Goal: Find specific page/section: Find specific page/section

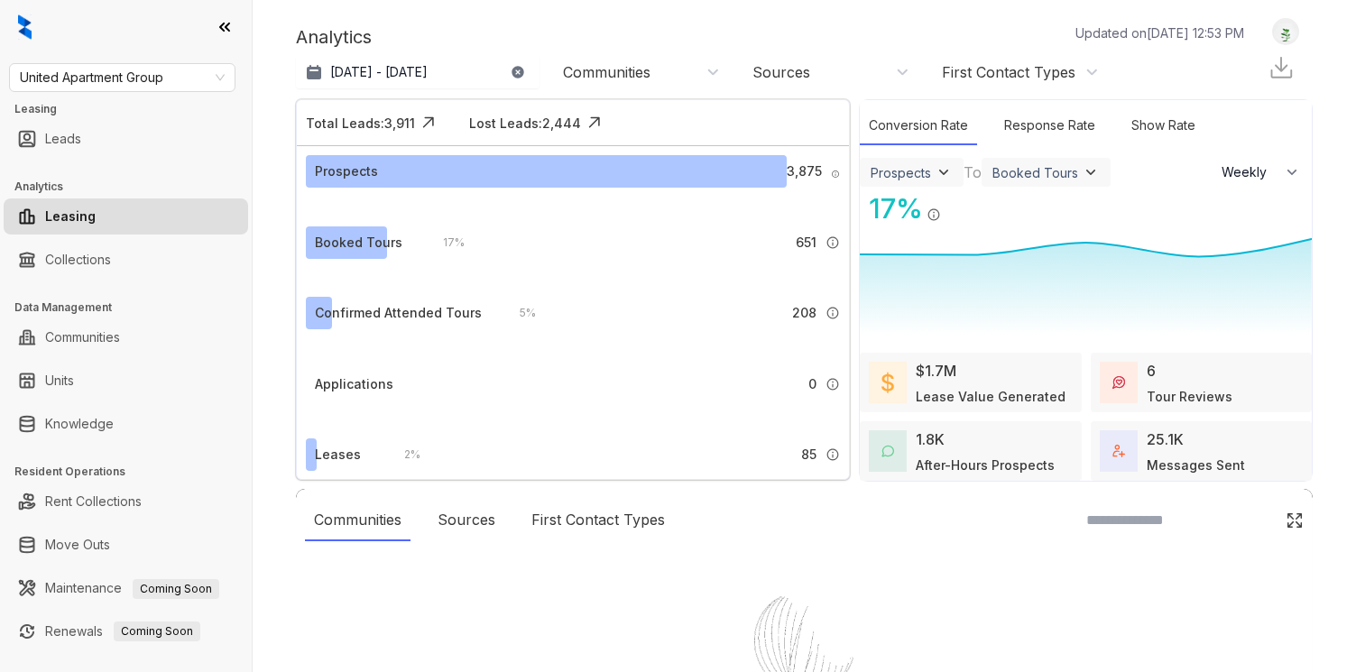
select select "******"
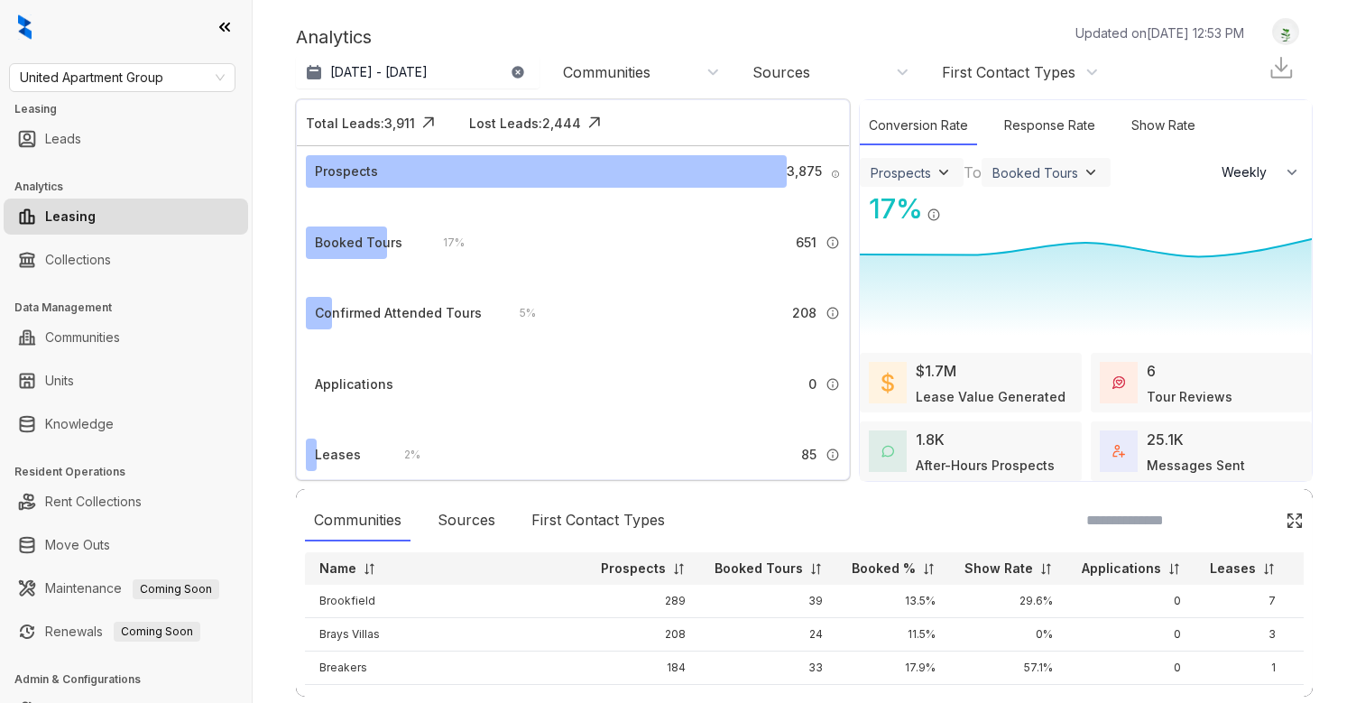
click at [110, 96] on div "United Apartment Group Leasing Leads Analytics Leasing Collections Data Managem…" at bounding box center [126, 351] width 252 height 703
click at [110, 84] on span "United Apartment Group" at bounding box center [122, 77] width 205 height 27
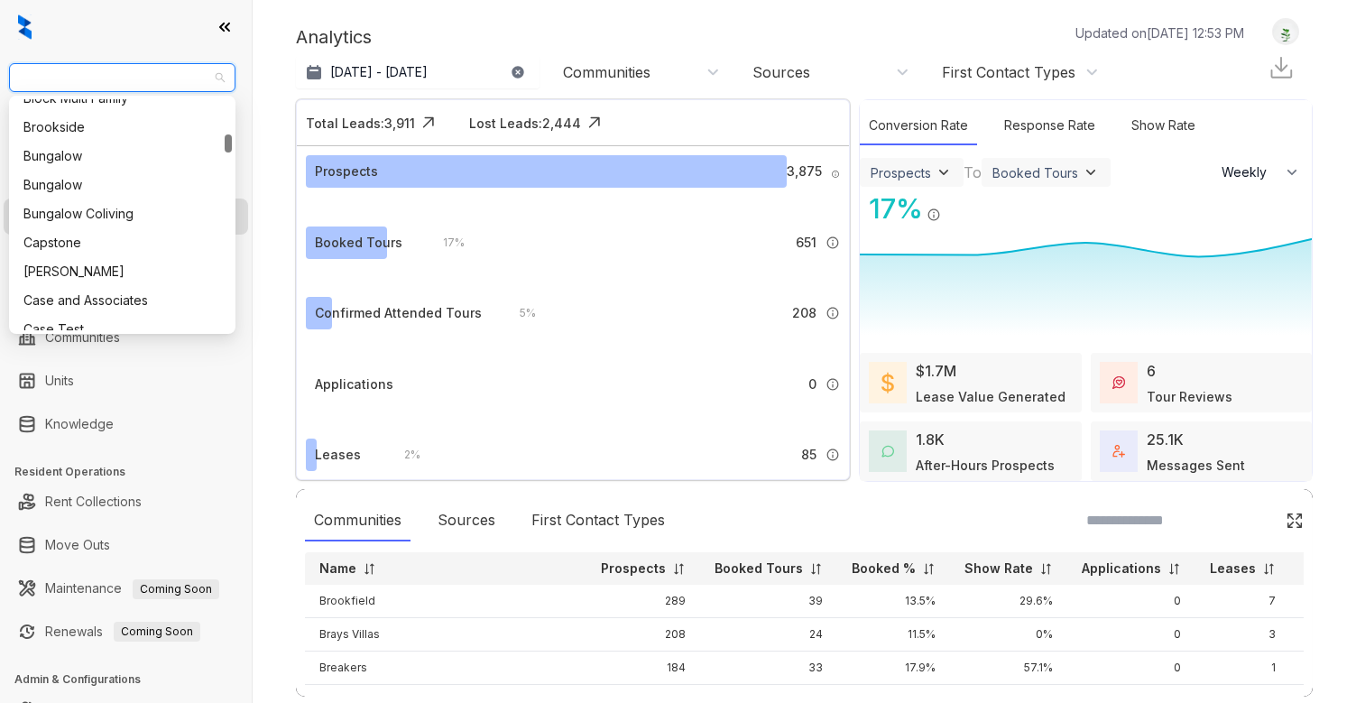
scroll to position [473, 0]
click at [67, 301] on div "Case and Associates" at bounding box center [122, 305] width 198 height 20
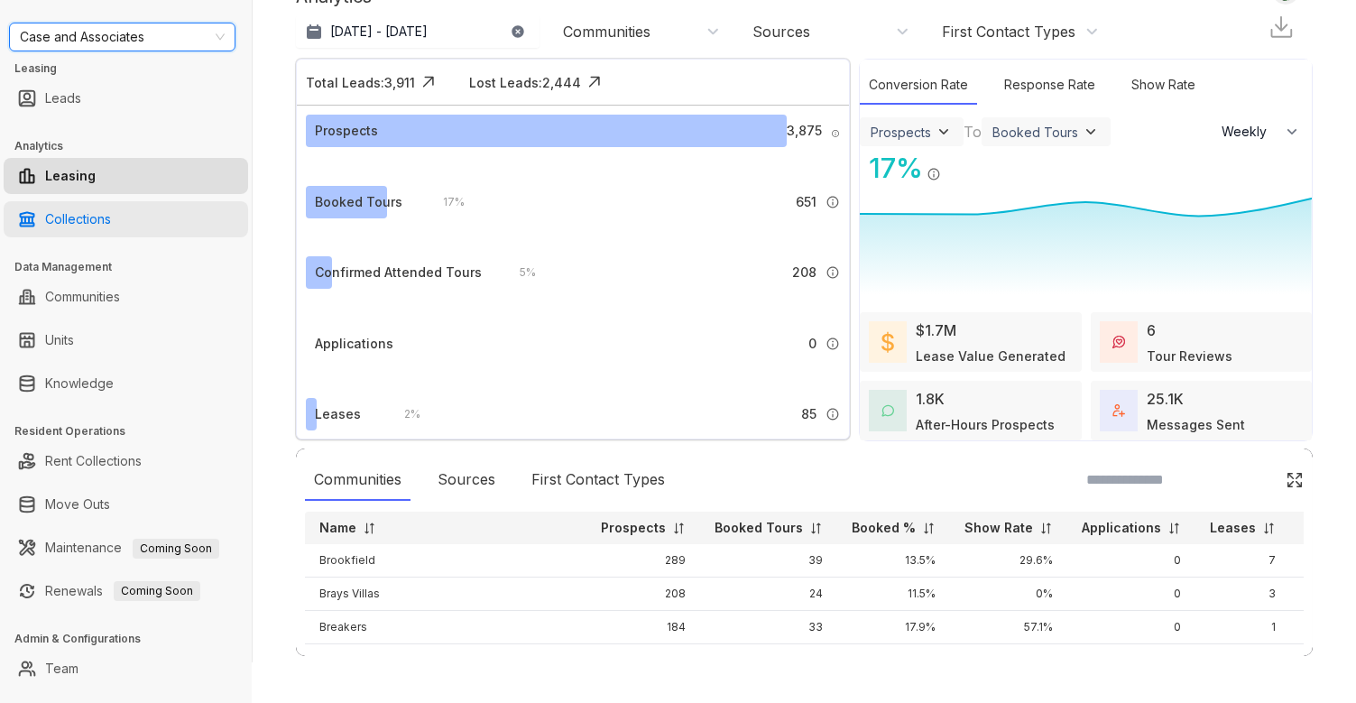
scroll to position [71, 0]
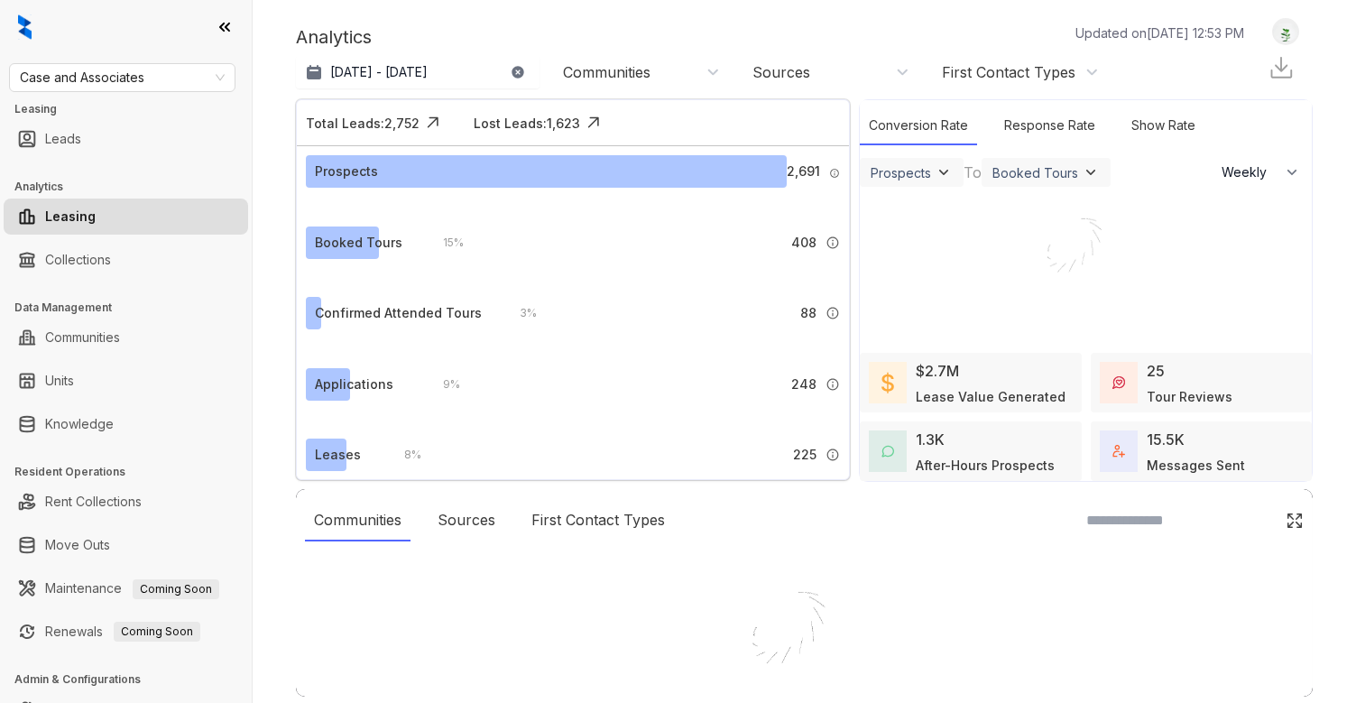
select select "******"
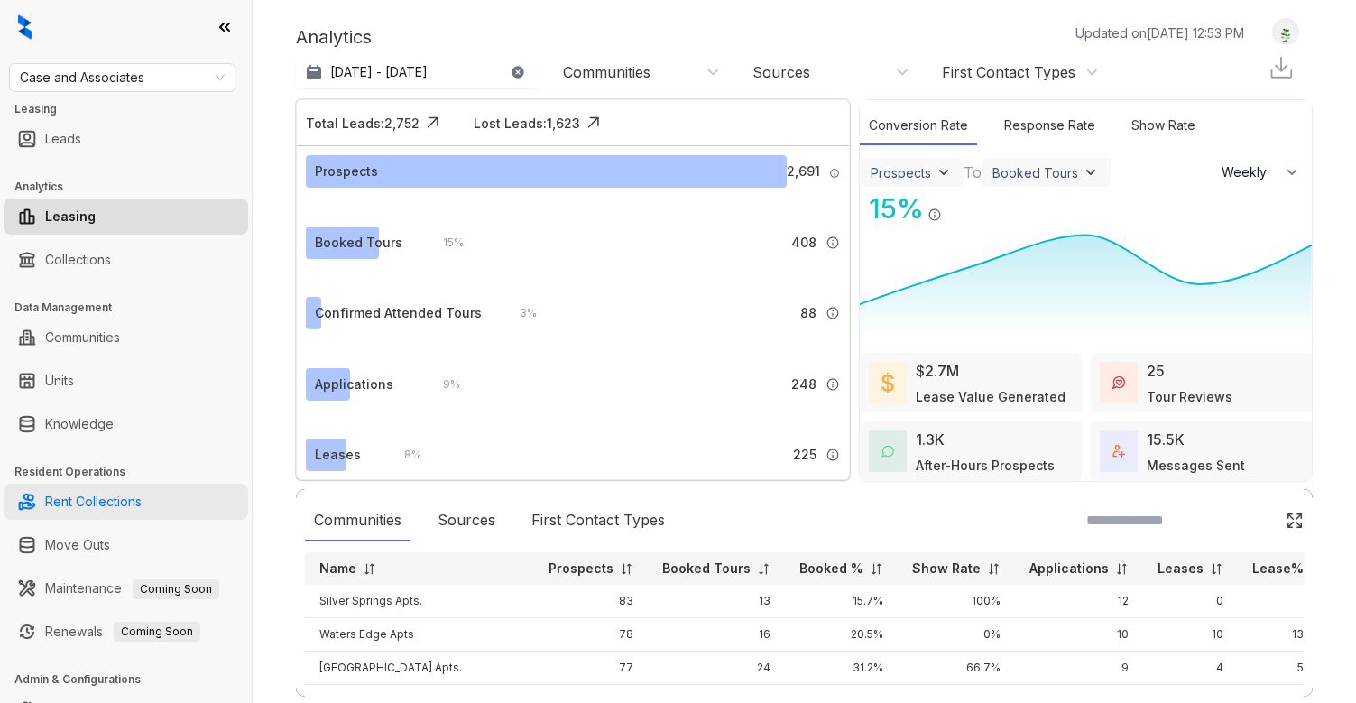
click at [97, 510] on link "Rent Collections" at bounding box center [93, 502] width 97 height 36
click at [97, 501] on link "Rent Collections" at bounding box center [93, 502] width 97 height 36
click at [90, 500] on link "Rent Collections" at bounding box center [93, 502] width 97 height 36
click at [77, 218] on link "Leasing" at bounding box center [70, 217] width 51 height 36
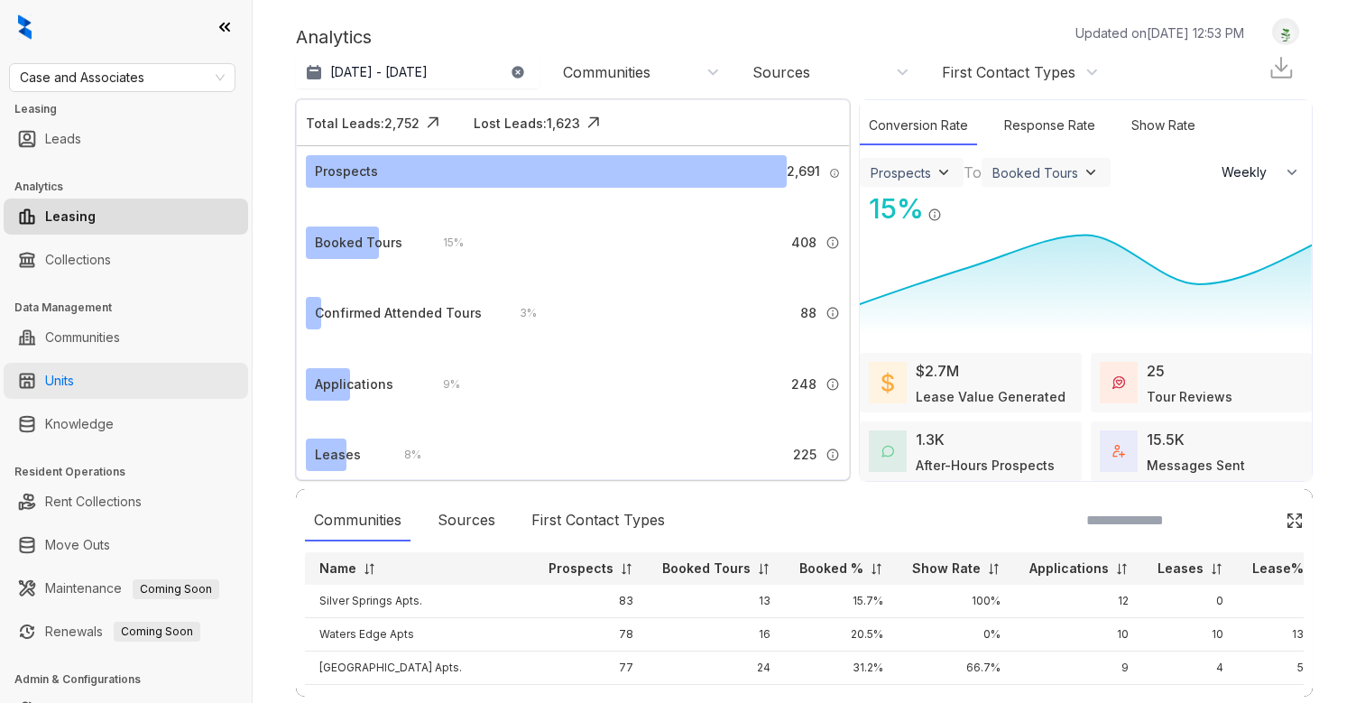
scroll to position [71, 0]
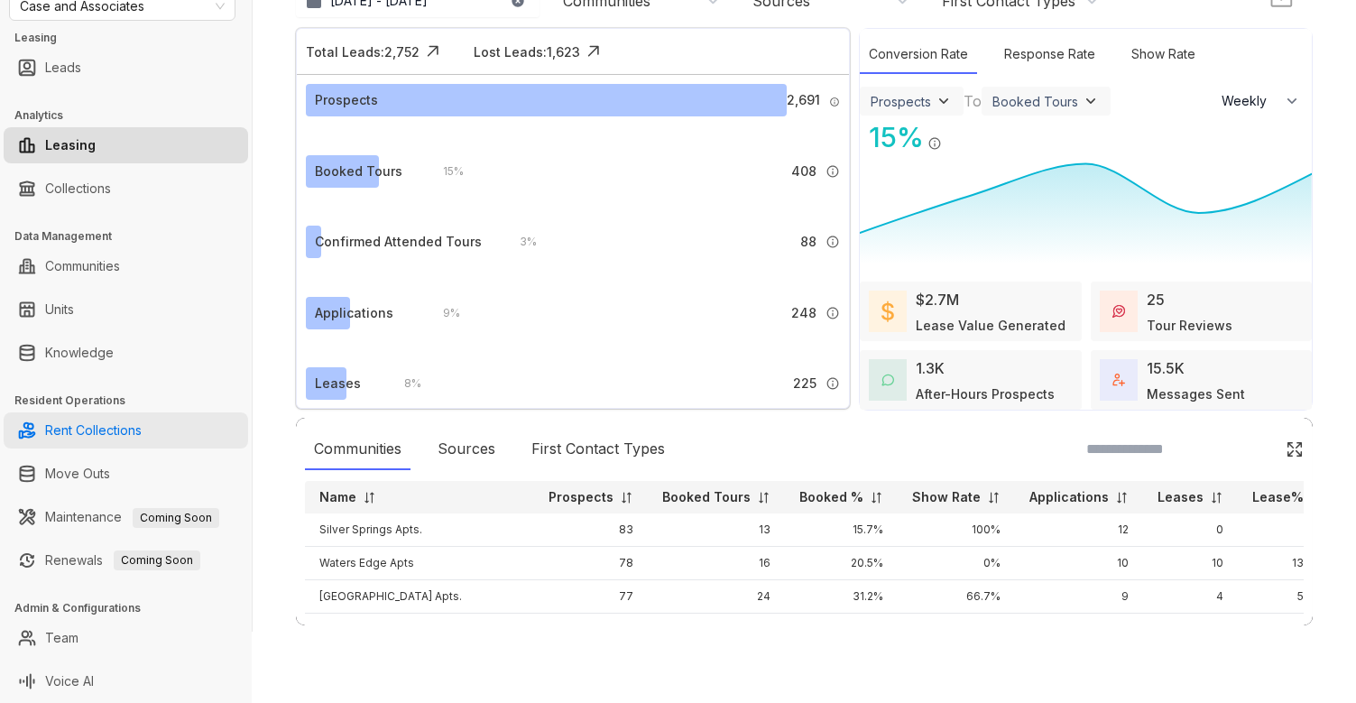
click at [81, 427] on link "Rent Collections" at bounding box center [93, 430] width 97 height 36
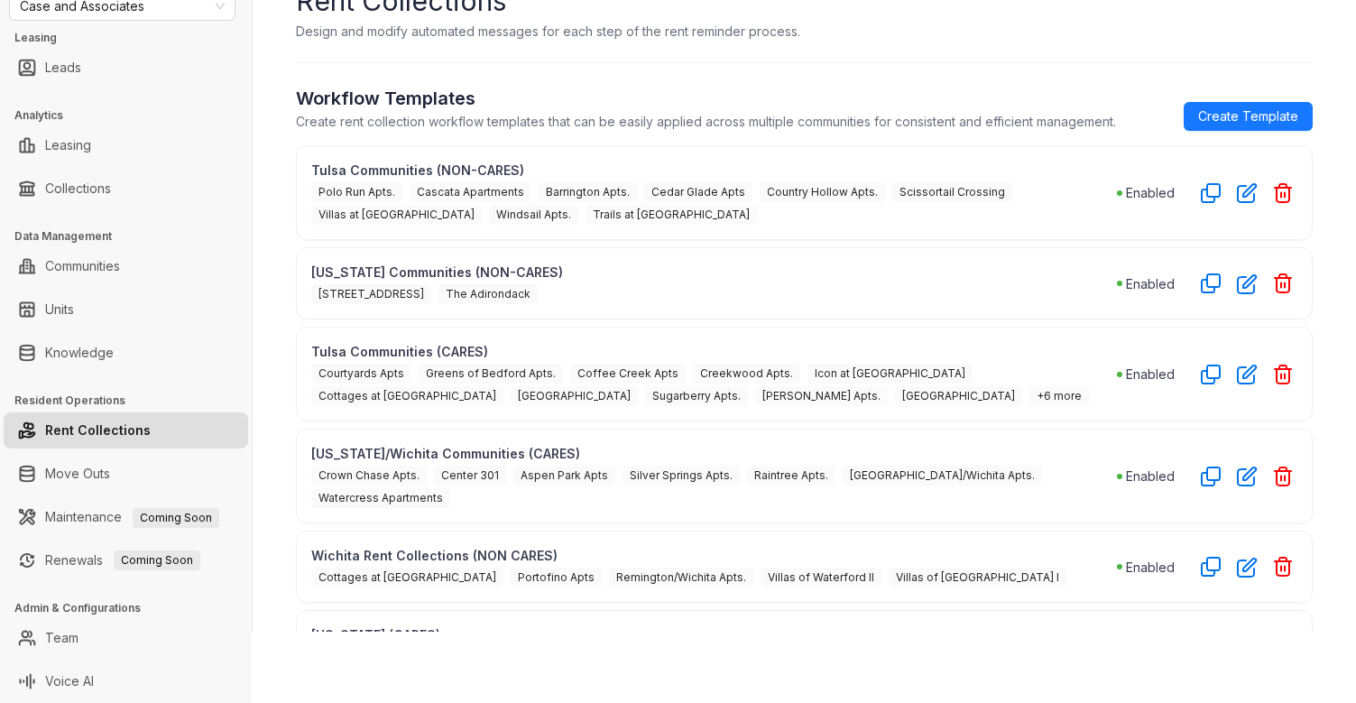
click at [697, 280] on p "[US_STATE] Communities (NON-CARES)" at bounding box center [714, 272] width 806 height 19
click at [803, 394] on div "Courtyards Apts Greens of Bedford Apts. Coffee Creek Apts Creekwood Apts. Icon …" at bounding box center [714, 383] width 806 height 45
click at [1030, 396] on span "+6 more" at bounding box center [1060, 396] width 60 height 20
click at [1243, 375] on icon "button" at bounding box center [1247, 375] width 18 height 18
click at [1248, 364] on icon "button" at bounding box center [1247, 374] width 21 height 21
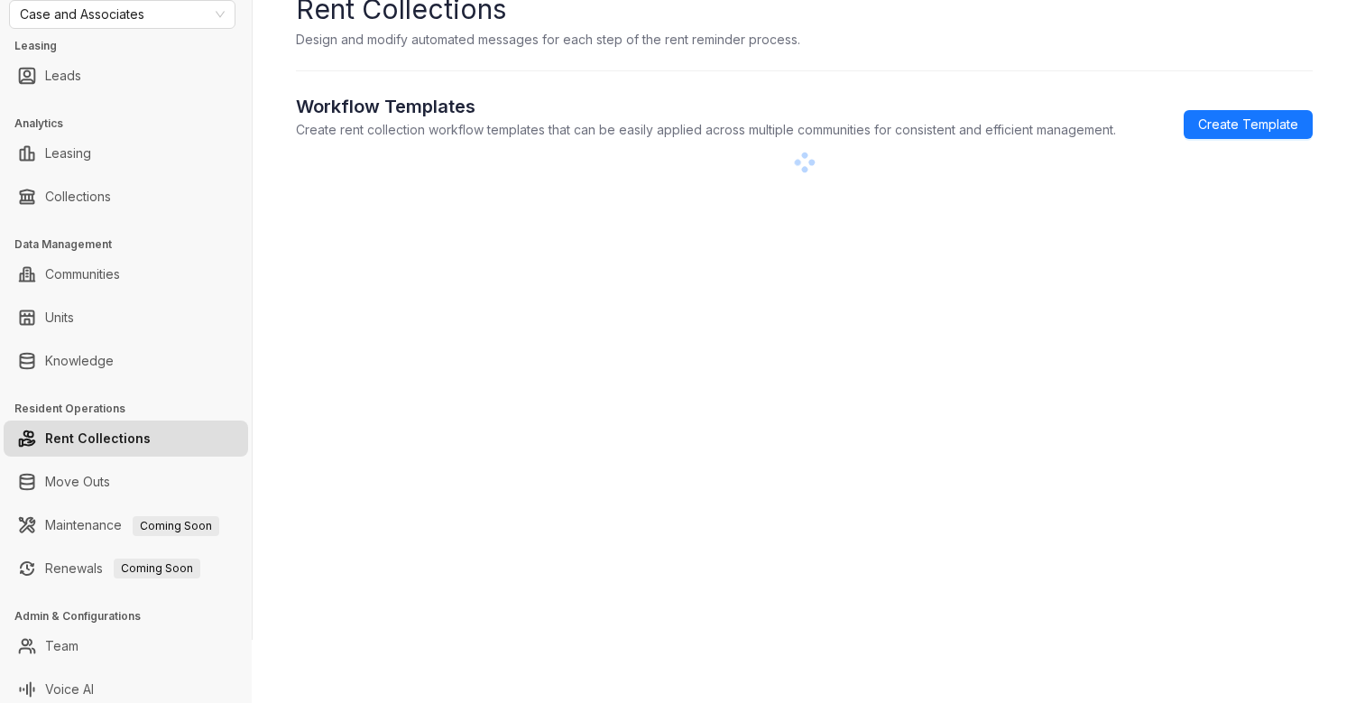
scroll to position [65, 0]
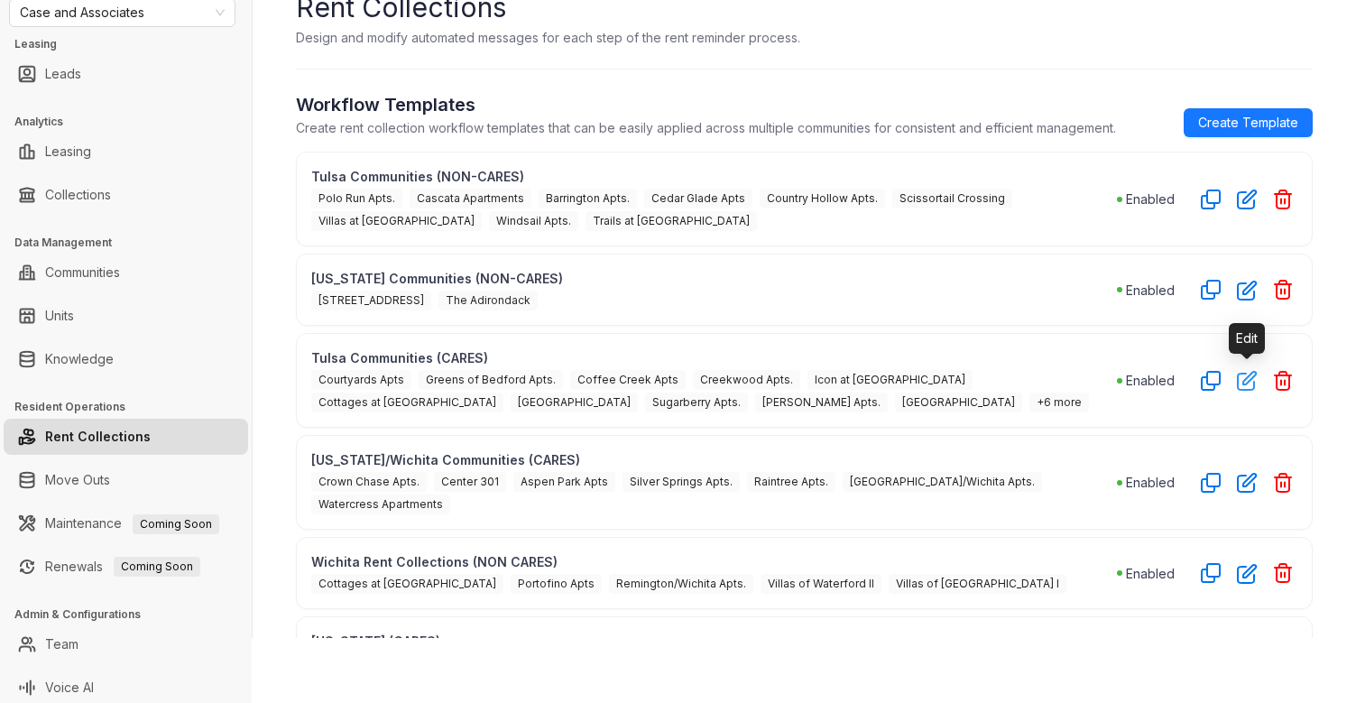
click at [1245, 376] on icon "button" at bounding box center [1247, 381] width 18 height 18
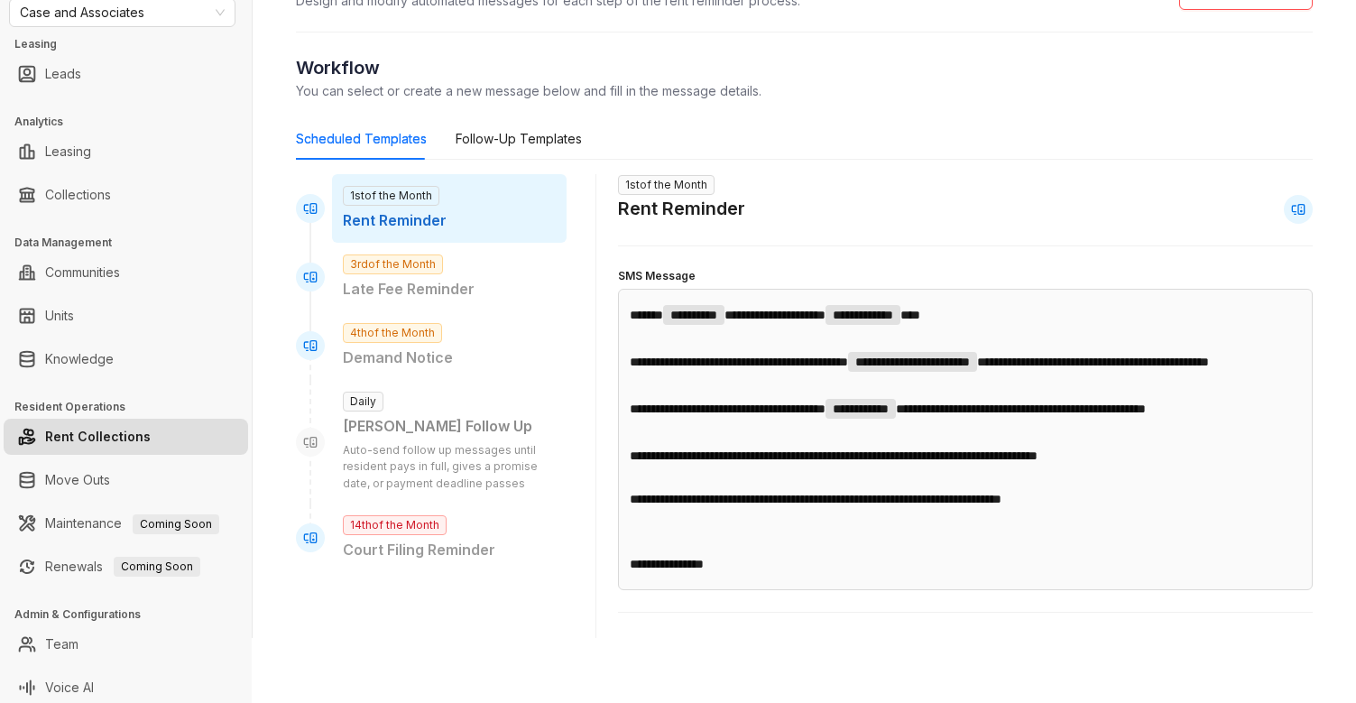
scroll to position [23, 0]
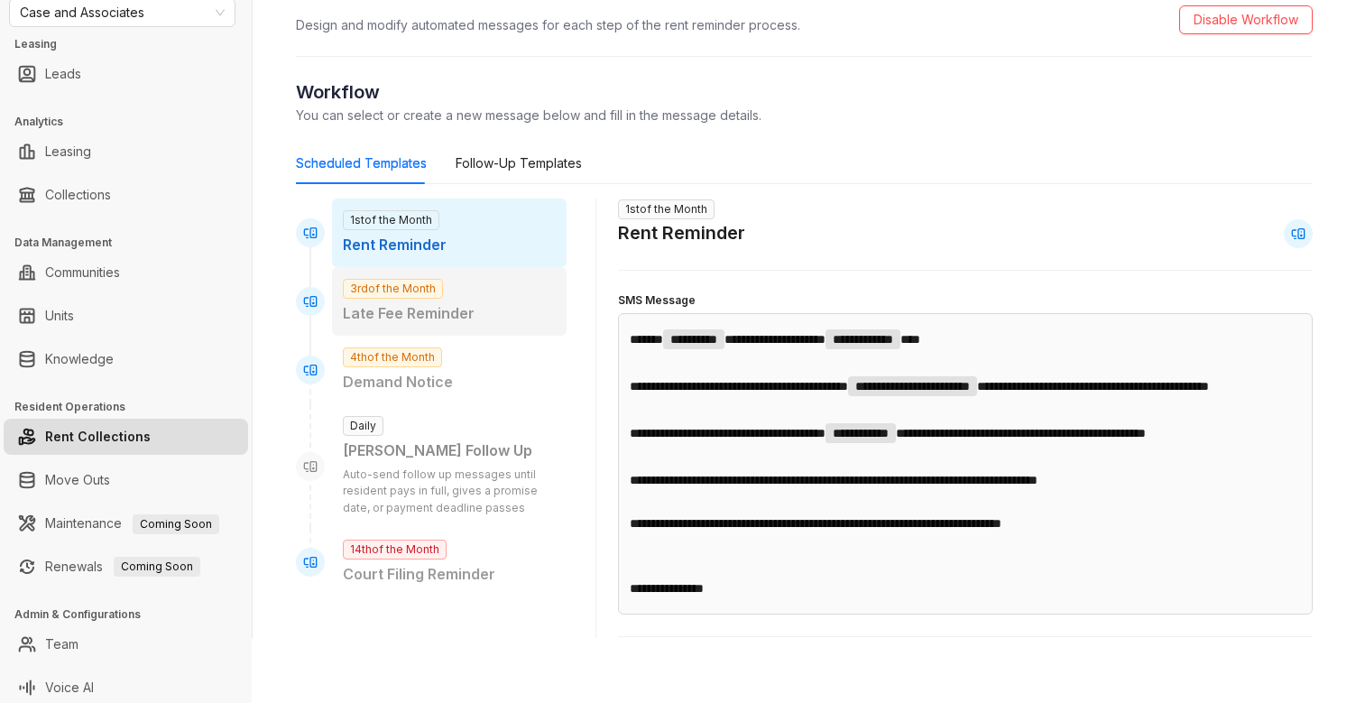
click at [433, 312] on p "Late Fee Reminder" at bounding box center [449, 313] width 213 height 23
type input "**********"
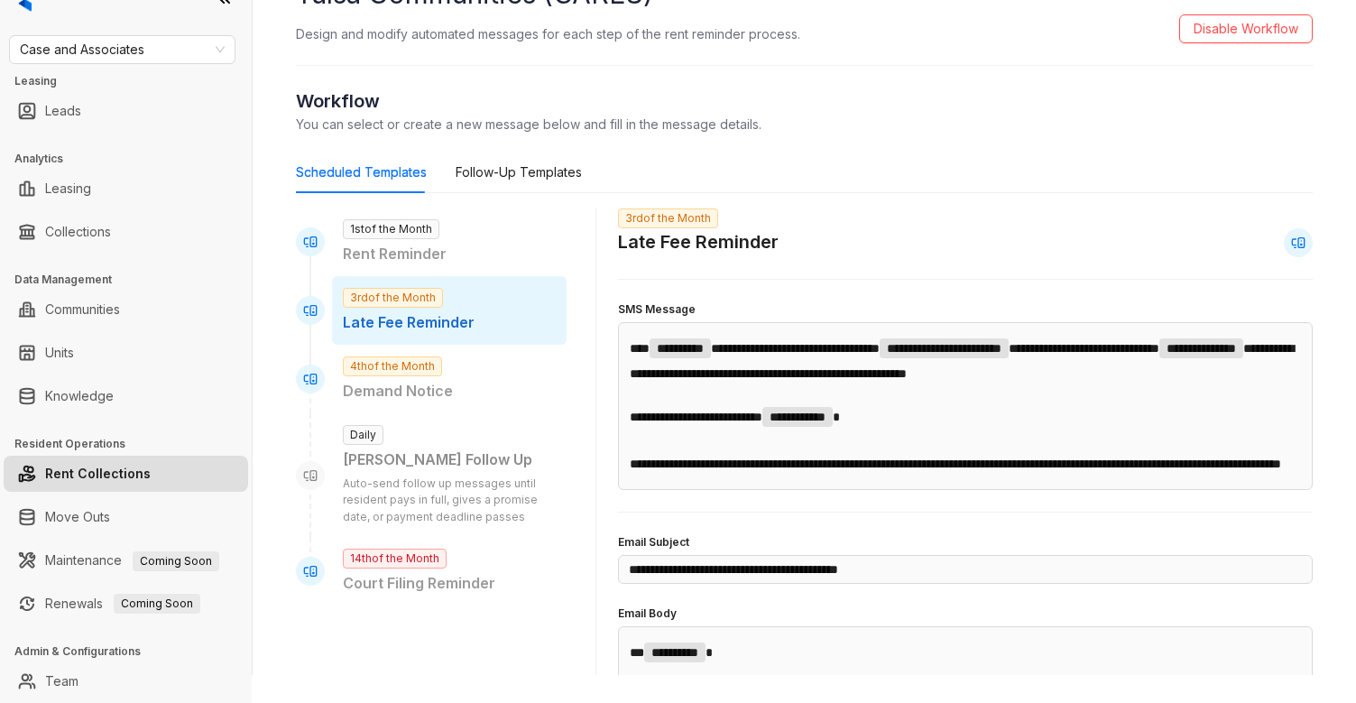
scroll to position [39, 0]
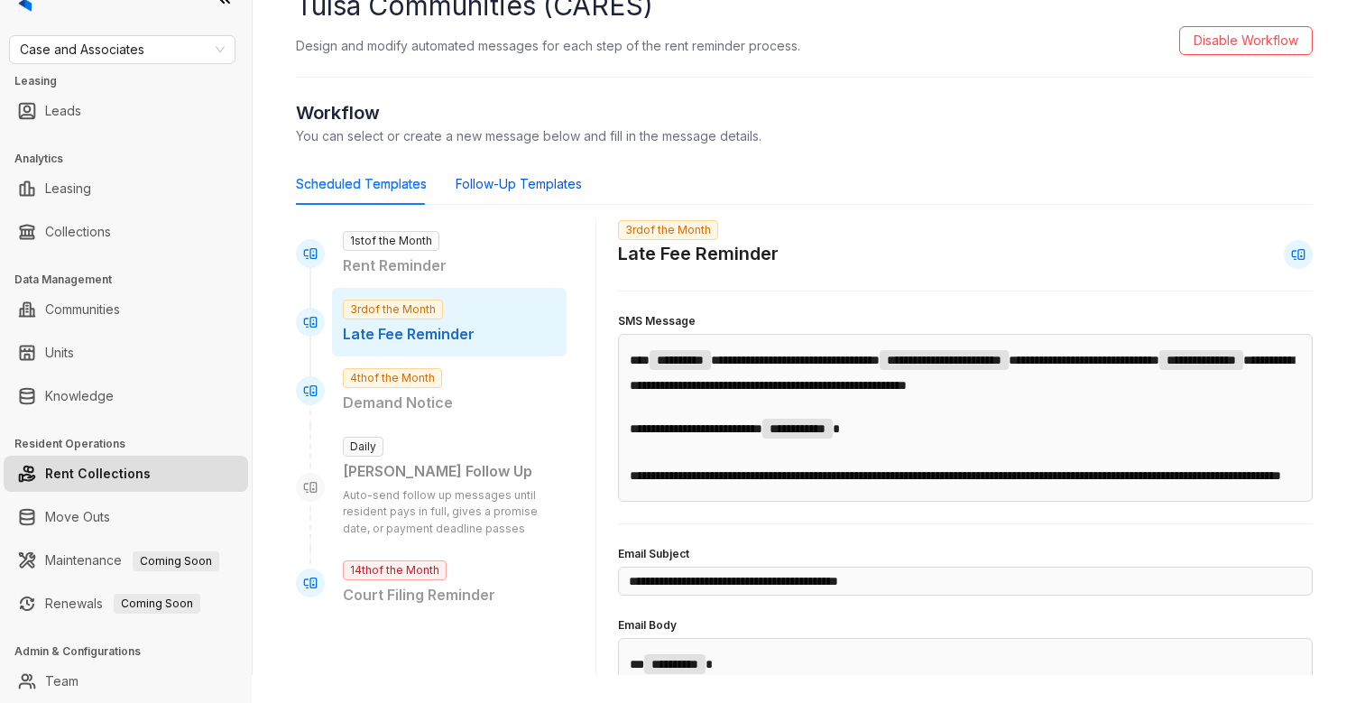
click at [511, 187] on div "Follow-Up Templates" at bounding box center [519, 184] width 126 height 20
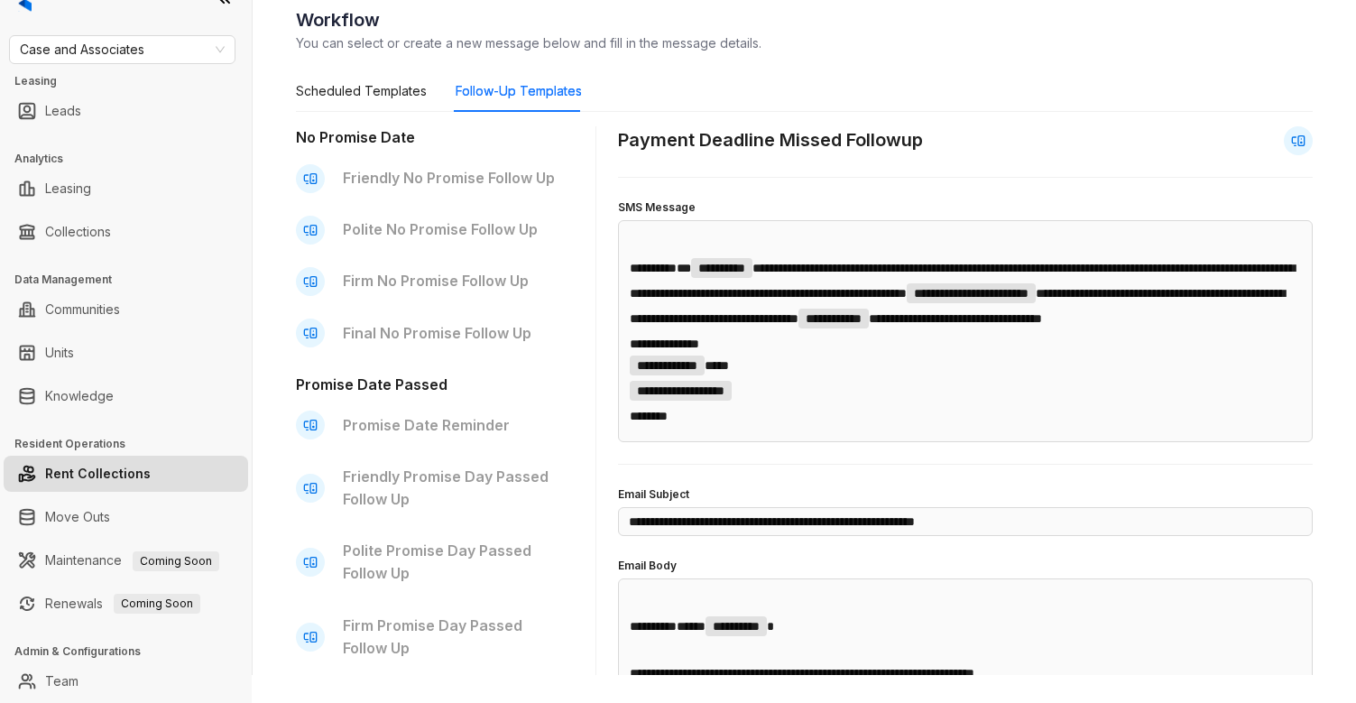
scroll to position [127, 0]
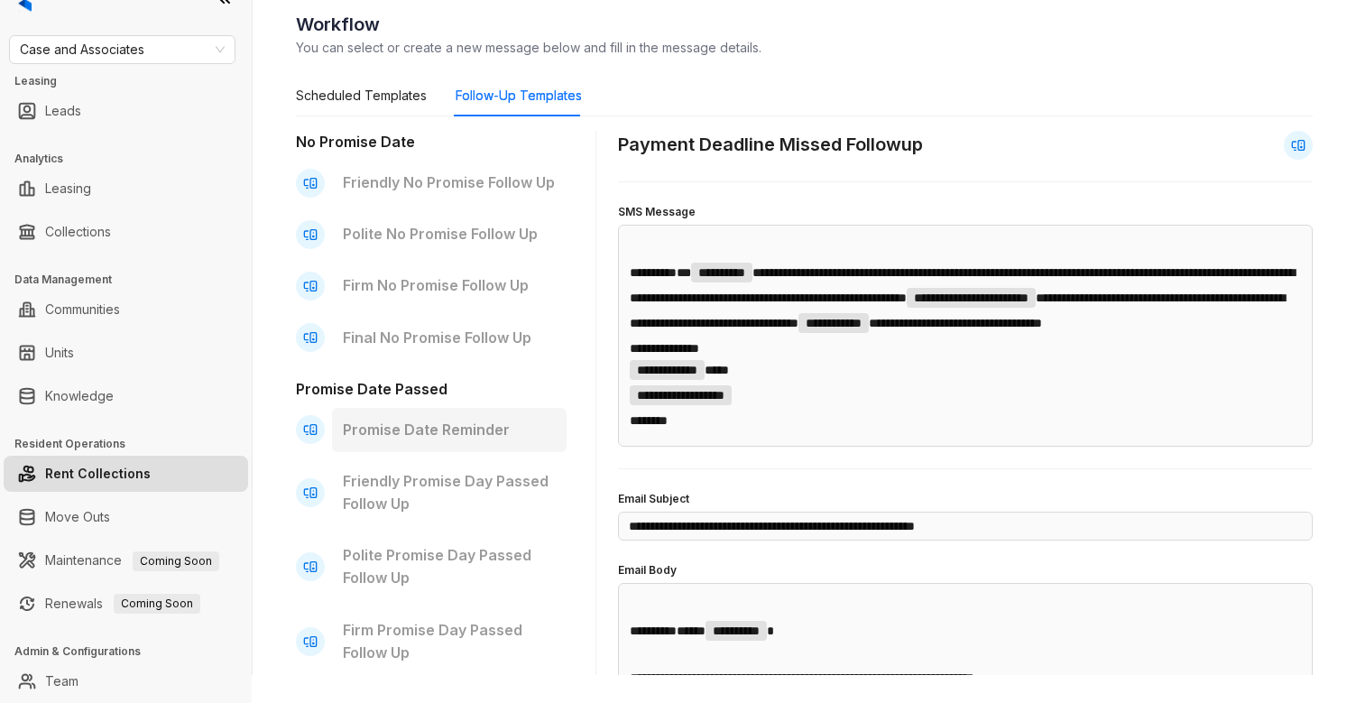
click at [451, 427] on p "Promise Date Reminder" at bounding box center [449, 430] width 213 height 23
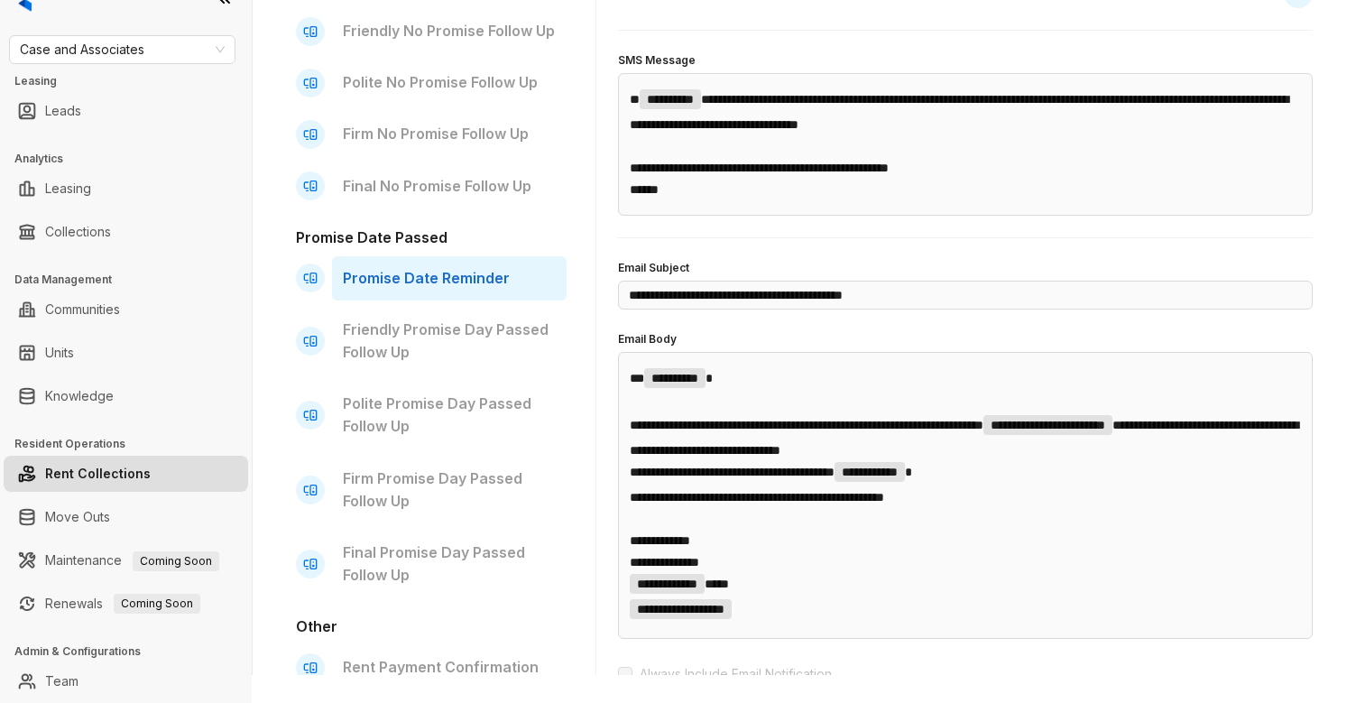
scroll to position [276, 0]
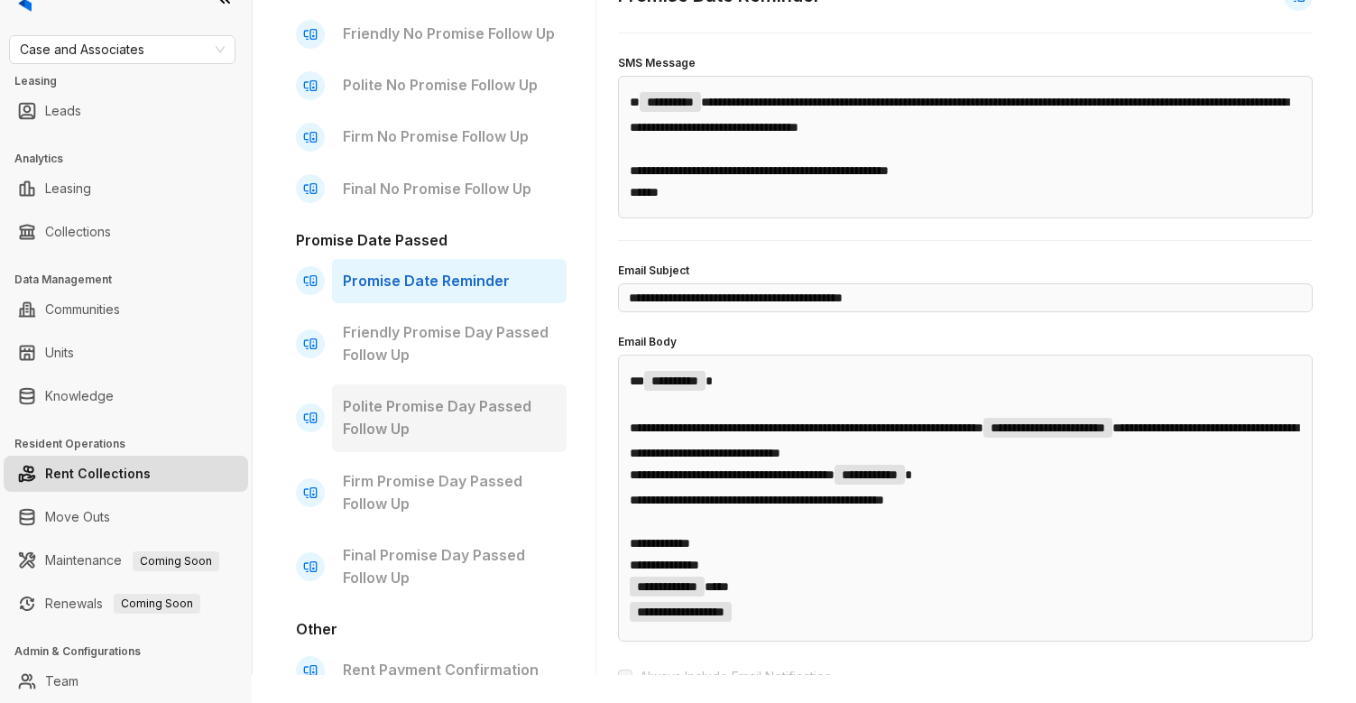
click at [460, 401] on p "Polite Promise Day Passed Follow Up" at bounding box center [449, 417] width 213 height 45
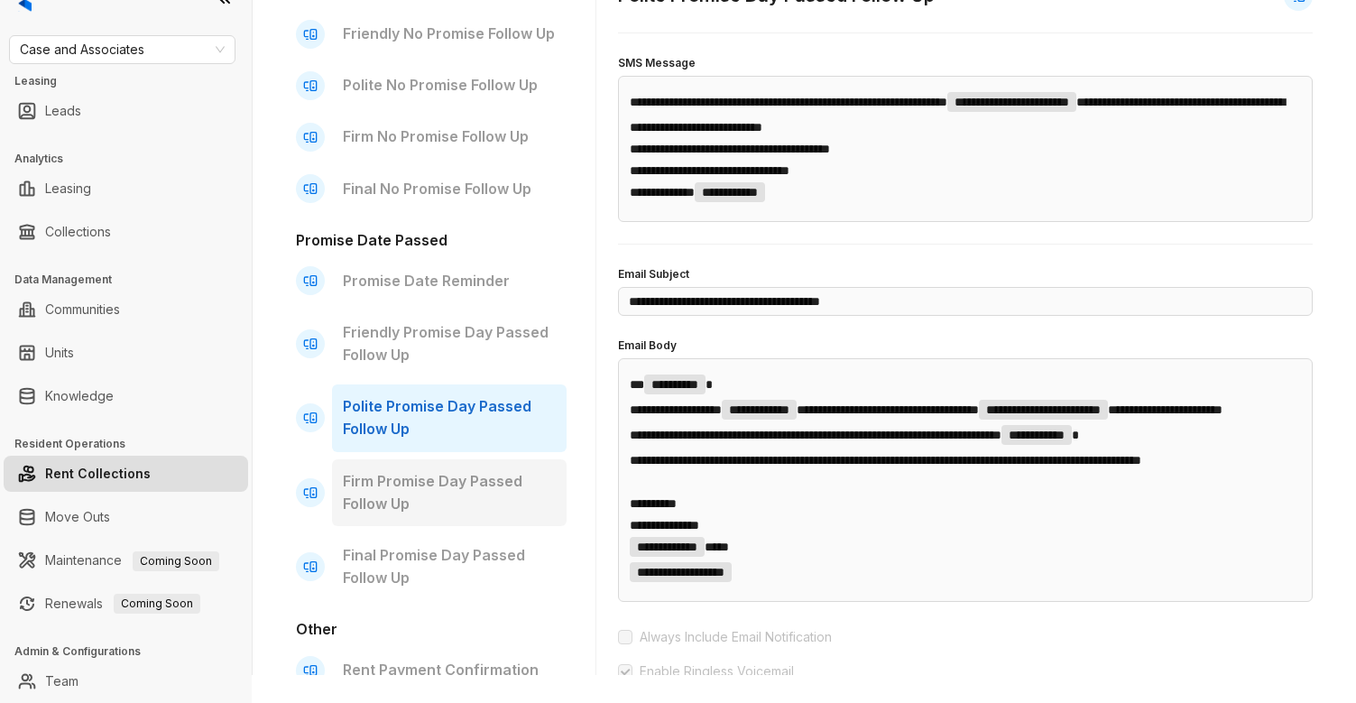
click at [425, 479] on p "Firm Promise Day Passed Follow Up" at bounding box center [449, 492] width 213 height 45
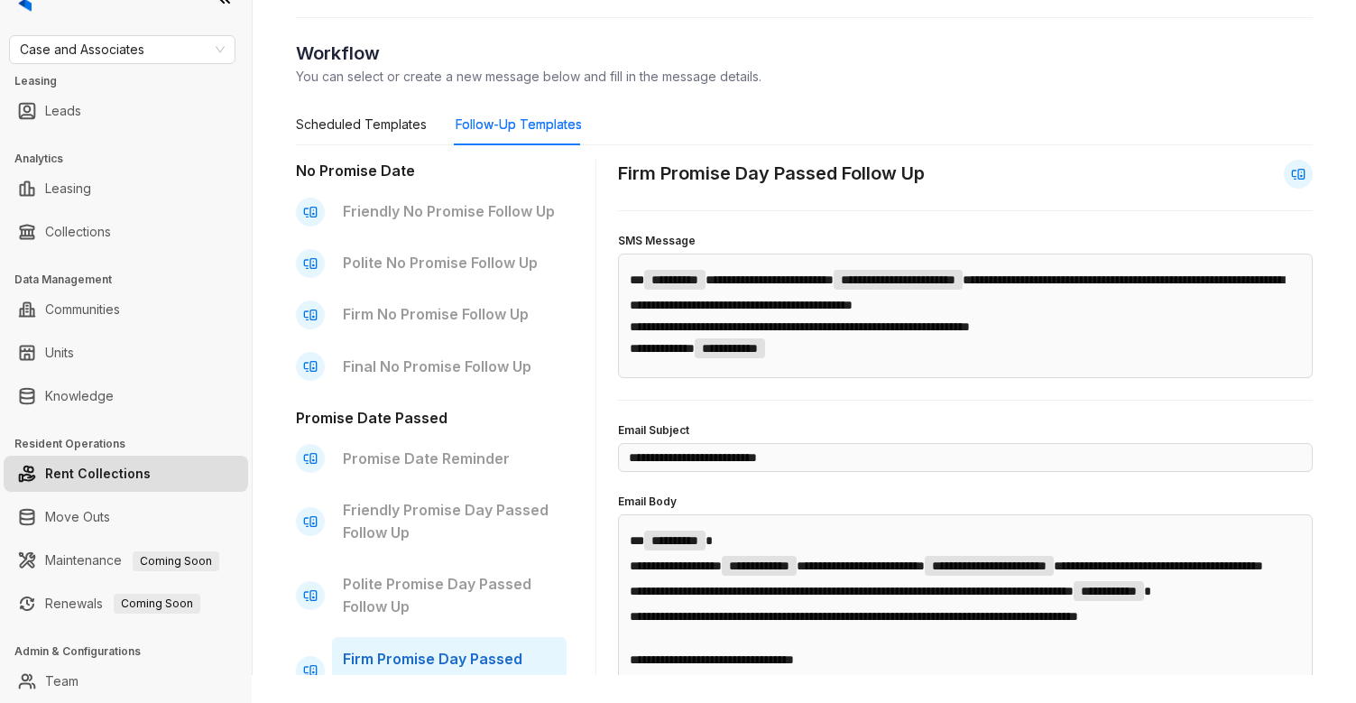
scroll to position [0, 0]
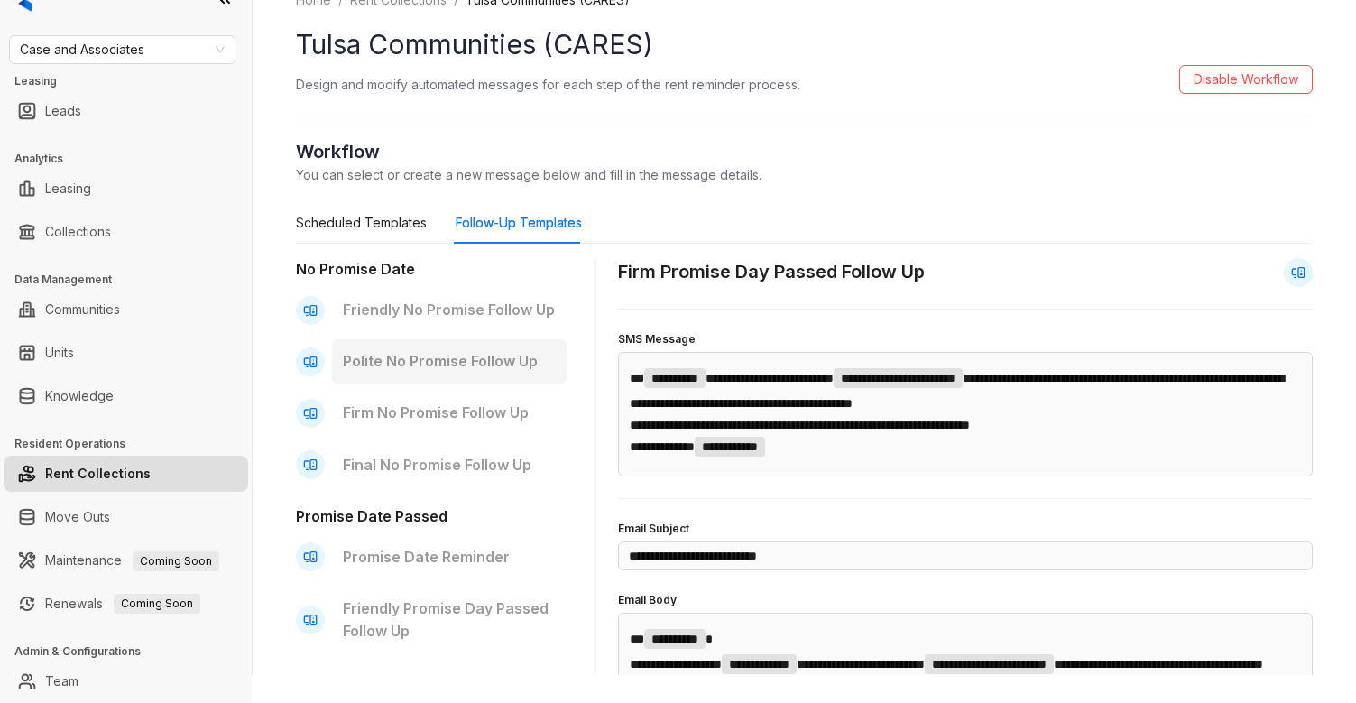
click at [404, 367] on p "Polite No Promise Follow Up" at bounding box center [449, 361] width 213 height 23
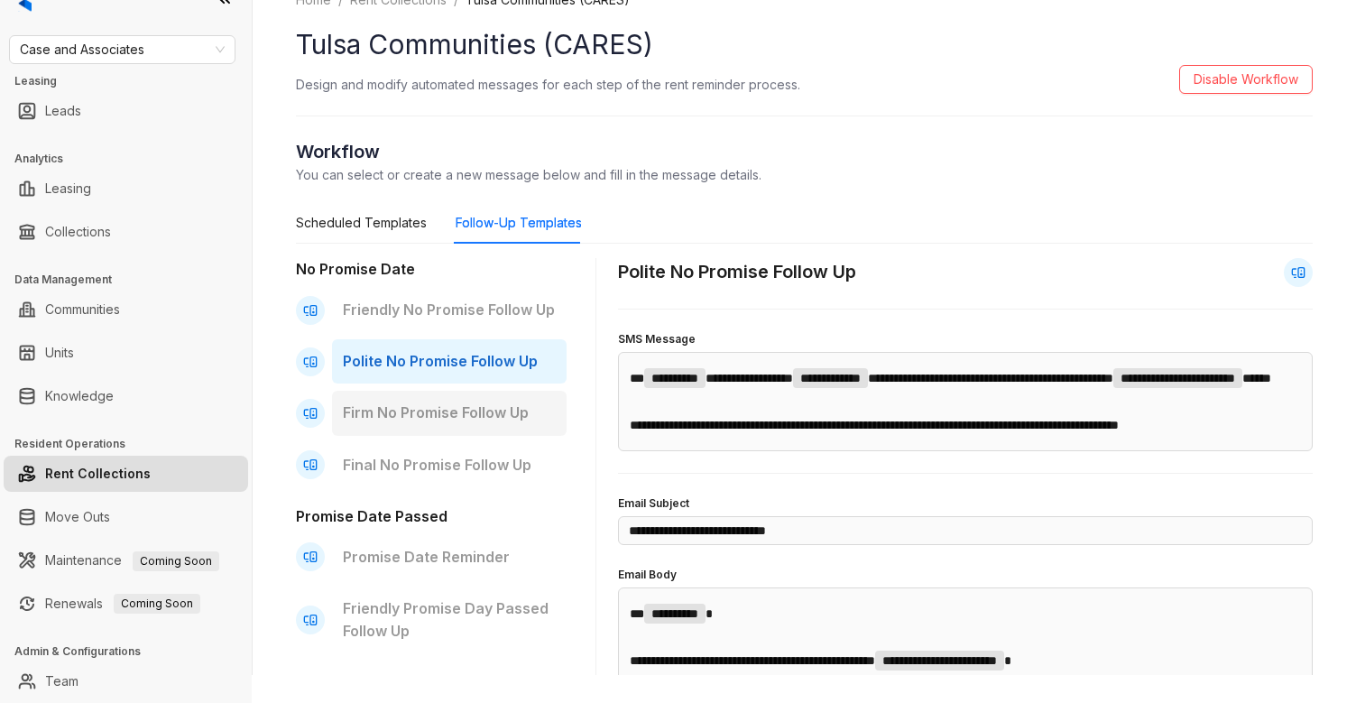
click at [414, 415] on p "Firm No Promise Follow Up" at bounding box center [449, 413] width 213 height 23
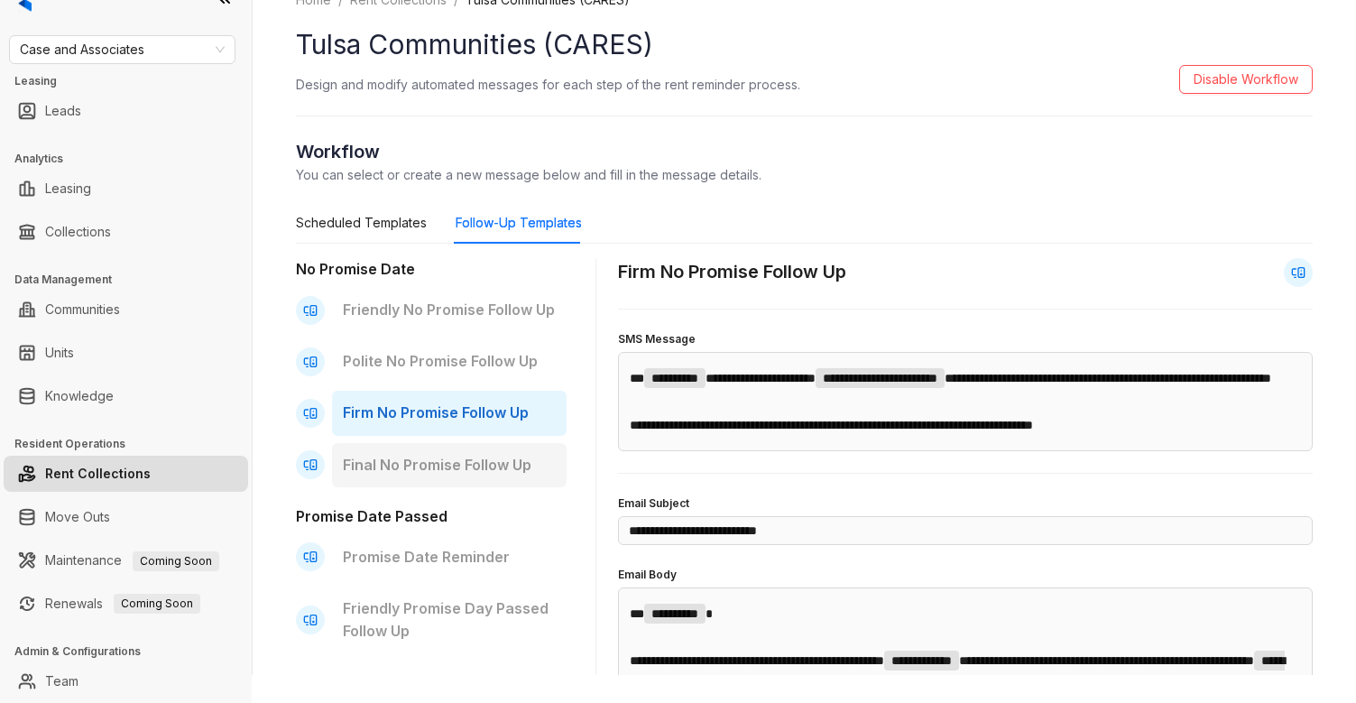
click at [412, 458] on p "Final No Promise Follow Up" at bounding box center [449, 465] width 213 height 23
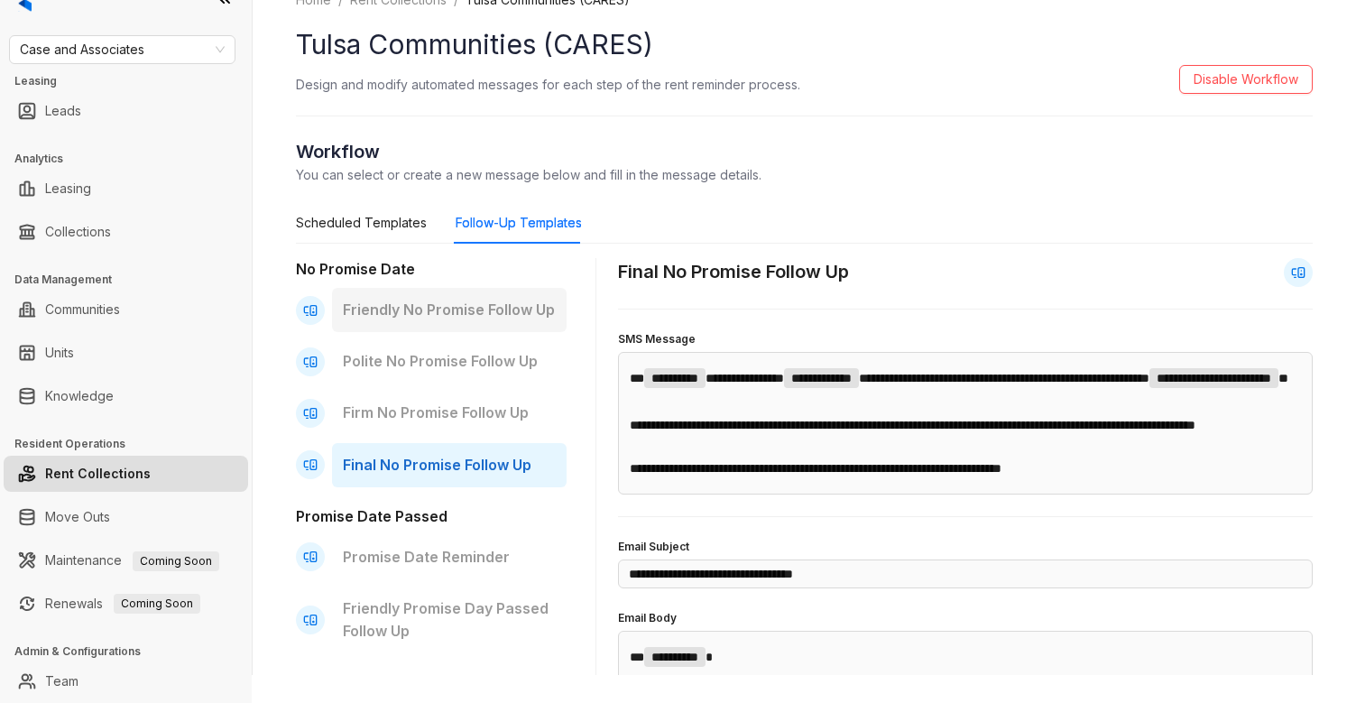
click at [411, 306] on p "Friendly No Promise Follow Up" at bounding box center [449, 310] width 213 height 23
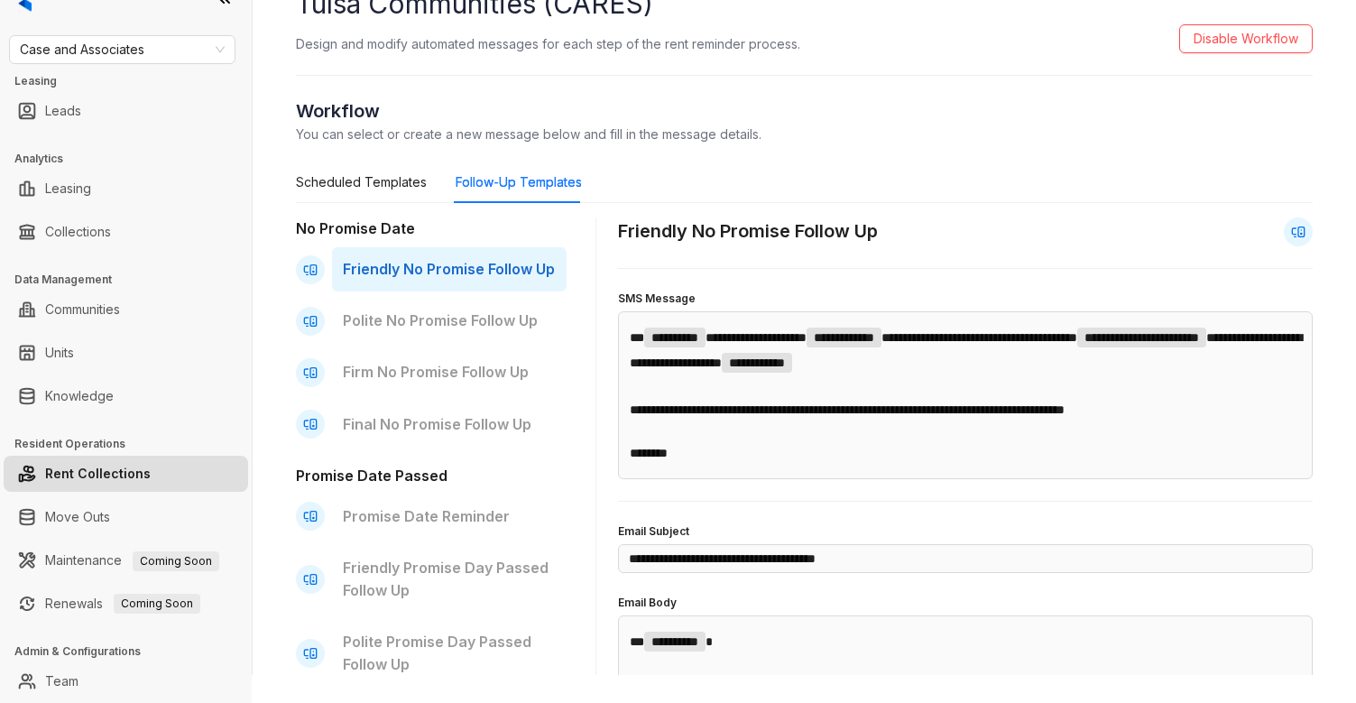
scroll to position [54, 0]
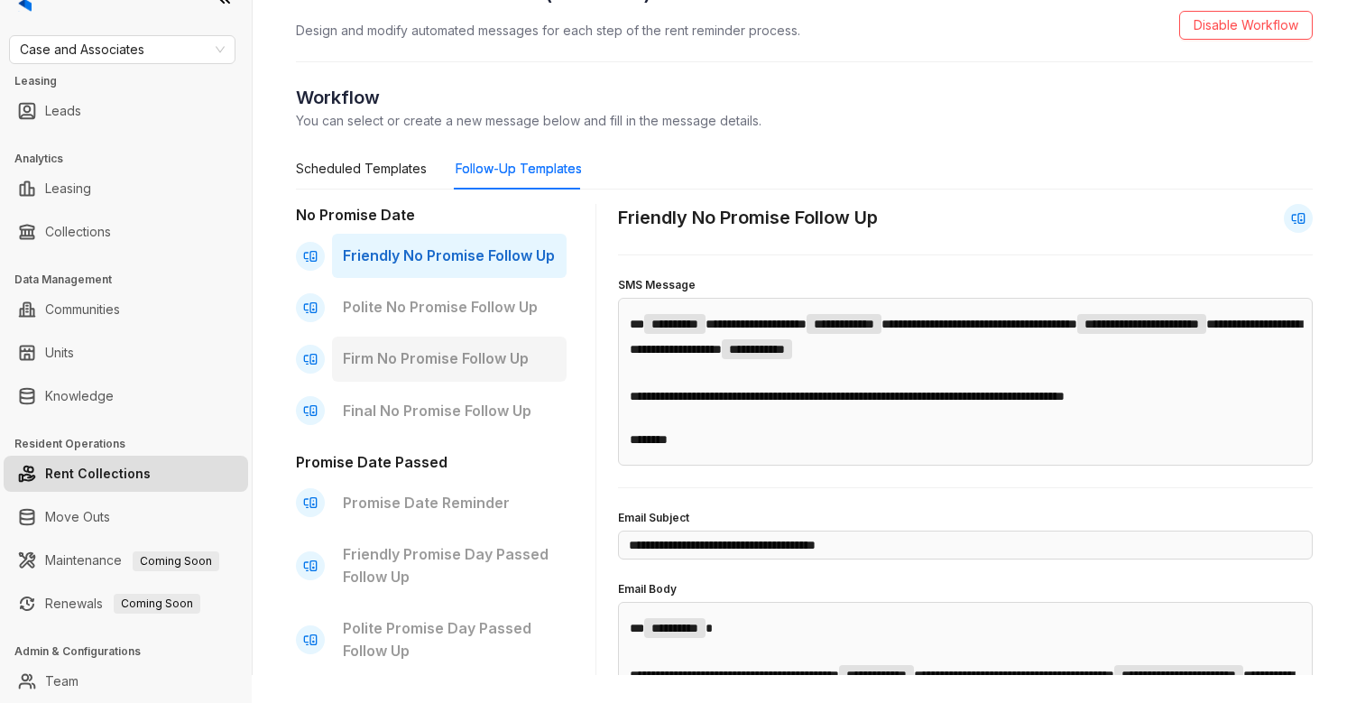
click at [466, 360] on p "Firm No Promise Follow Up" at bounding box center [449, 358] width 213 height 23
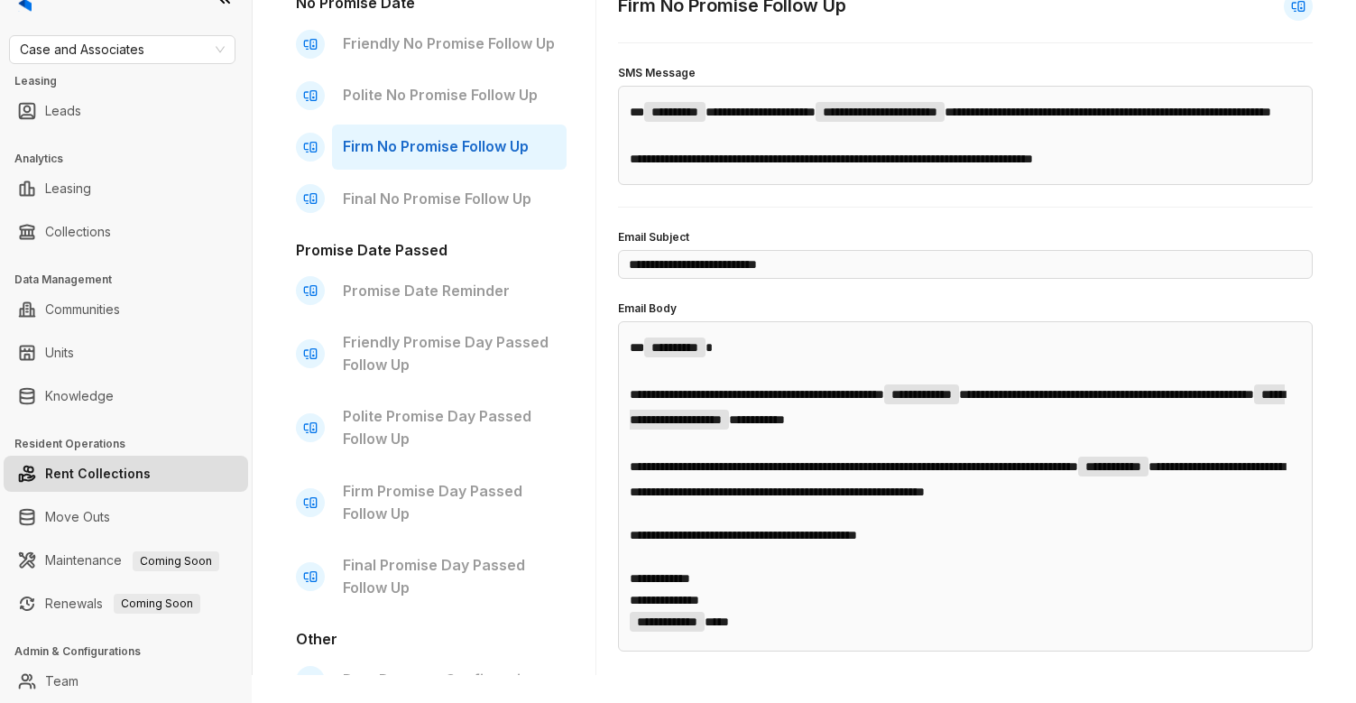
scroll to position [282, 0]
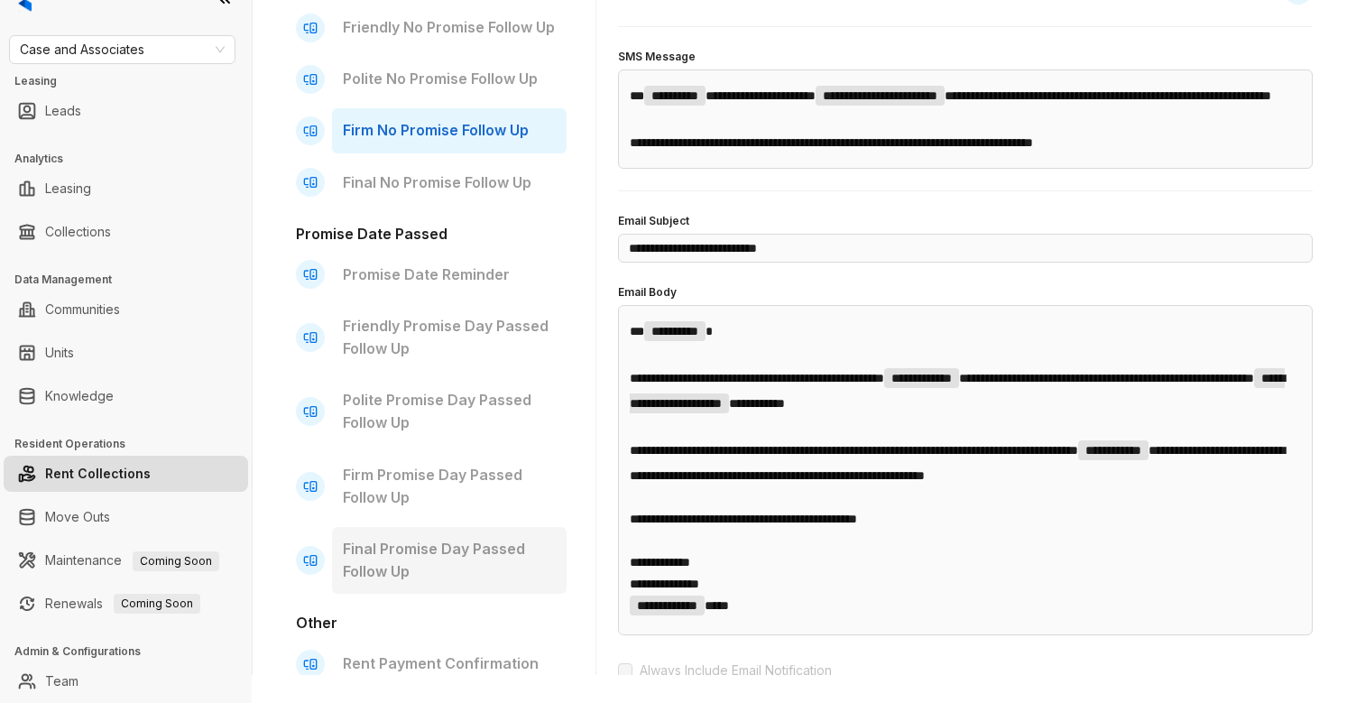
click at [421, 551] on p "Final Promise Day Passed Follow Up" at bounding box center [449, 560] width 213 height 45
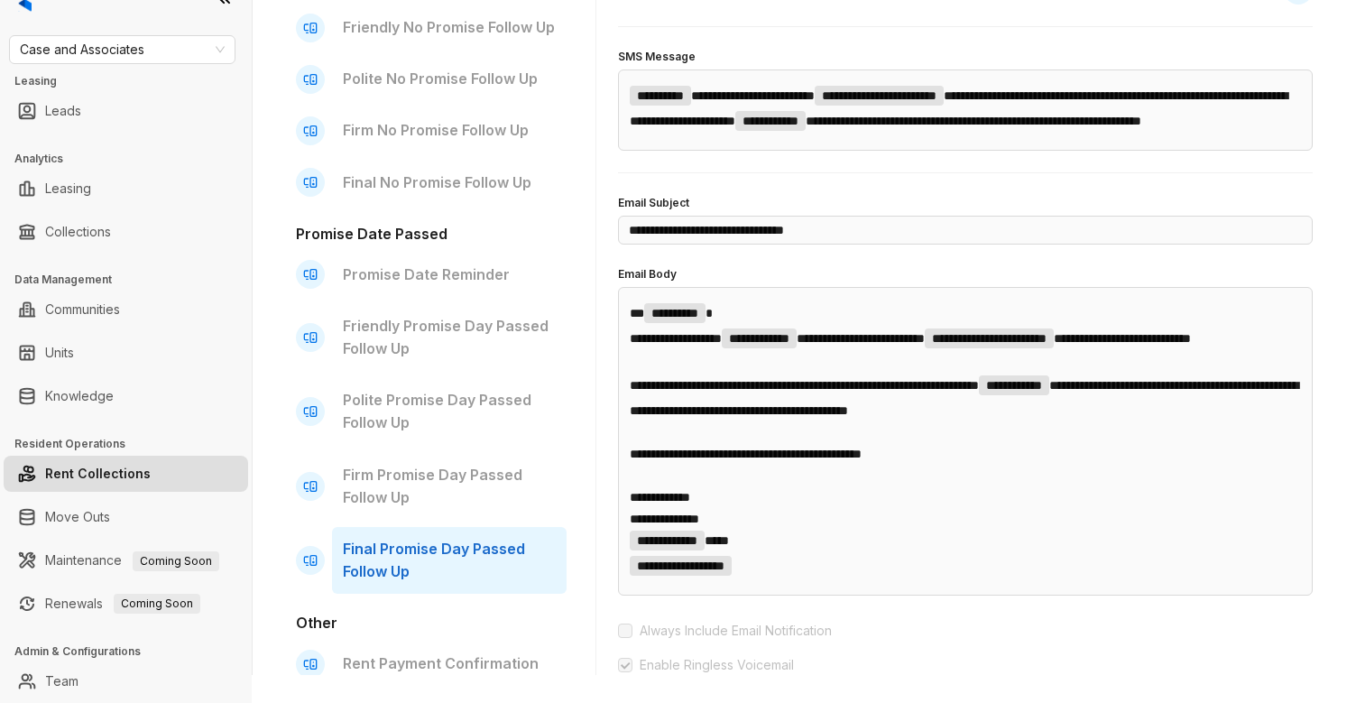
click at [428, 551] on p "Final Promise Day Passed Follow Up" at bounding box center [449, 560] width 213 height 45
click at [422, 481] on p "Firm Promise Day Passed Follow Up" at bounding box center [449, 486] width 213 height 45
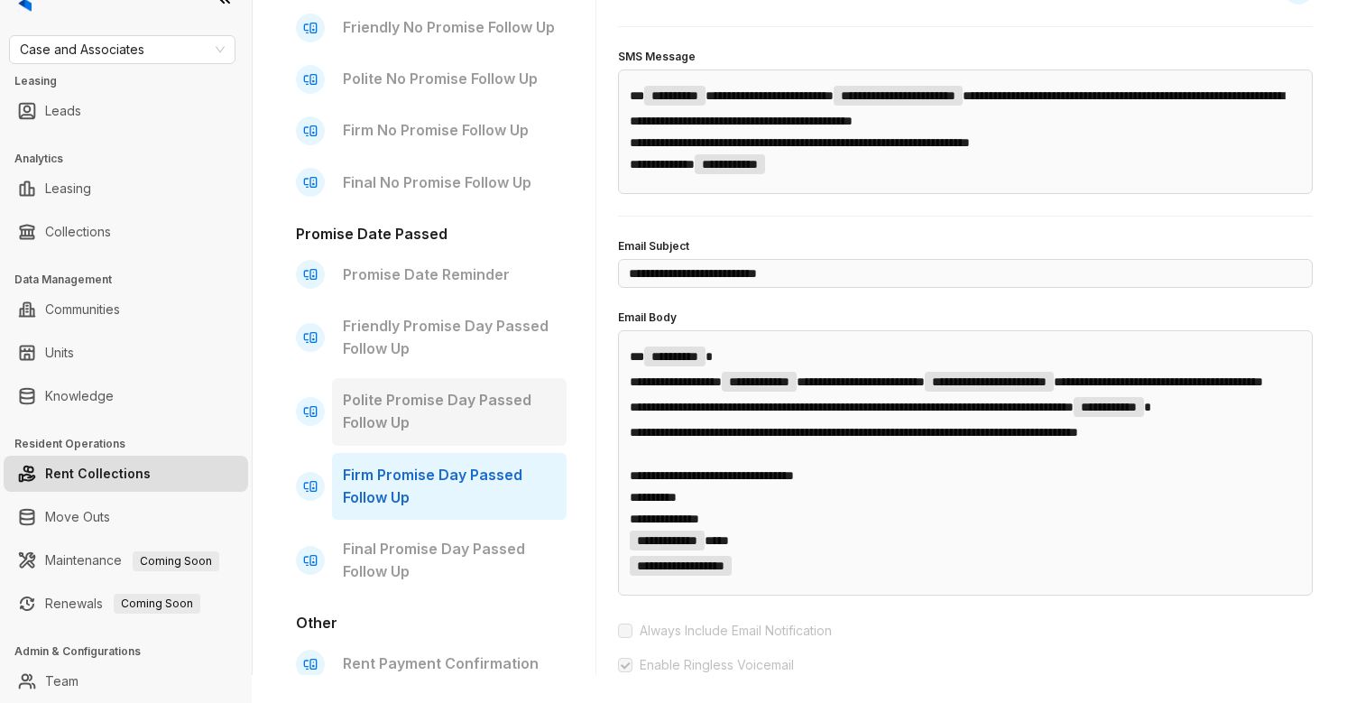
click at [408, 410] on p "Polite Promise Day Passed Follow Up" at bounding box center [449, 411] width 213 height 45
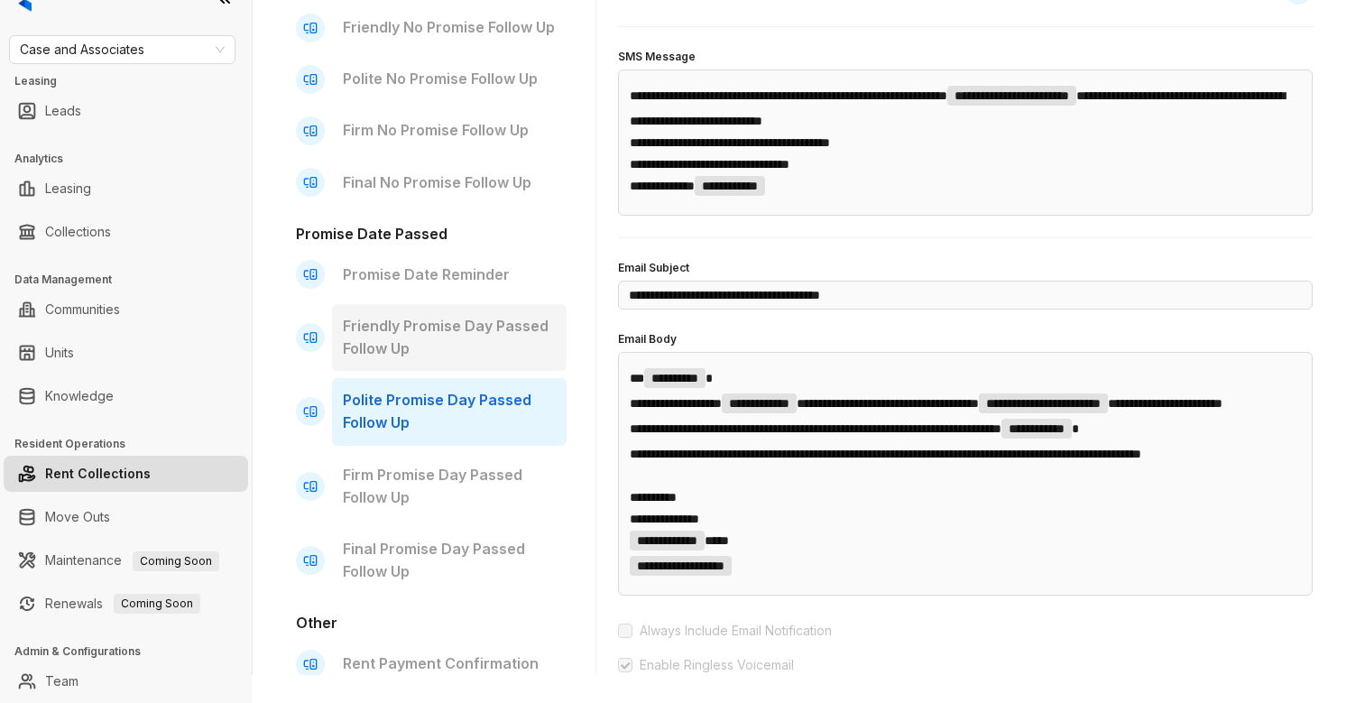
click at [399, 342] on p "Friendly Promise Day Passed Follow Up" at bounding box center [449, 337] width 213 height 45
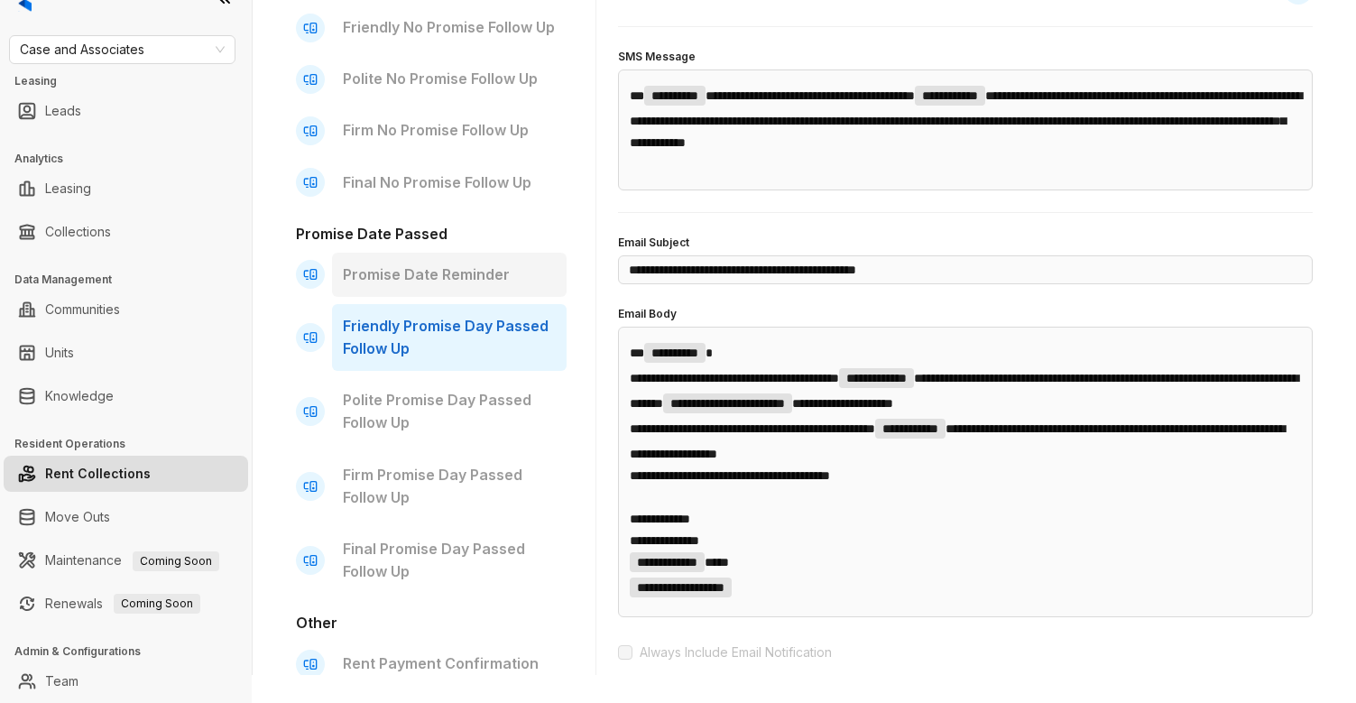
click at [391, 272] on p "Promise Date Reminder" at bounding box center [449, 275] width 213 height 23
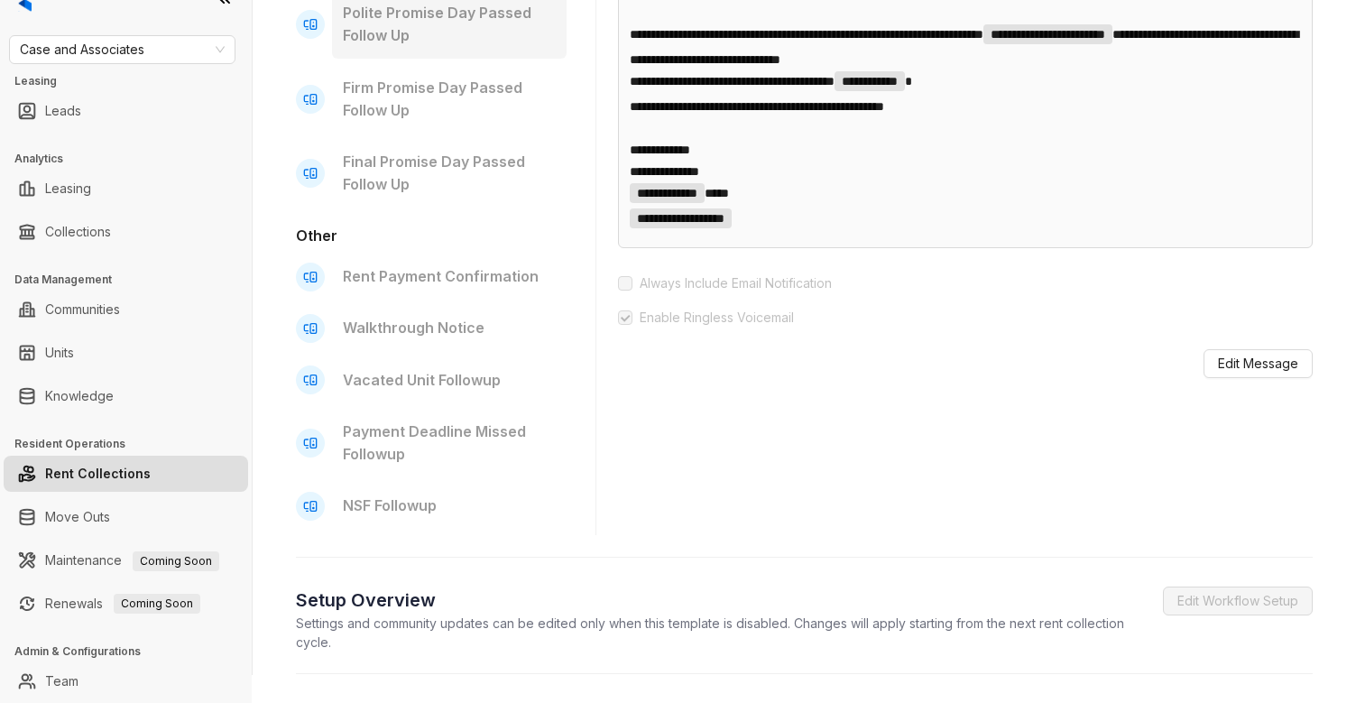
scroll to position [718, 0]
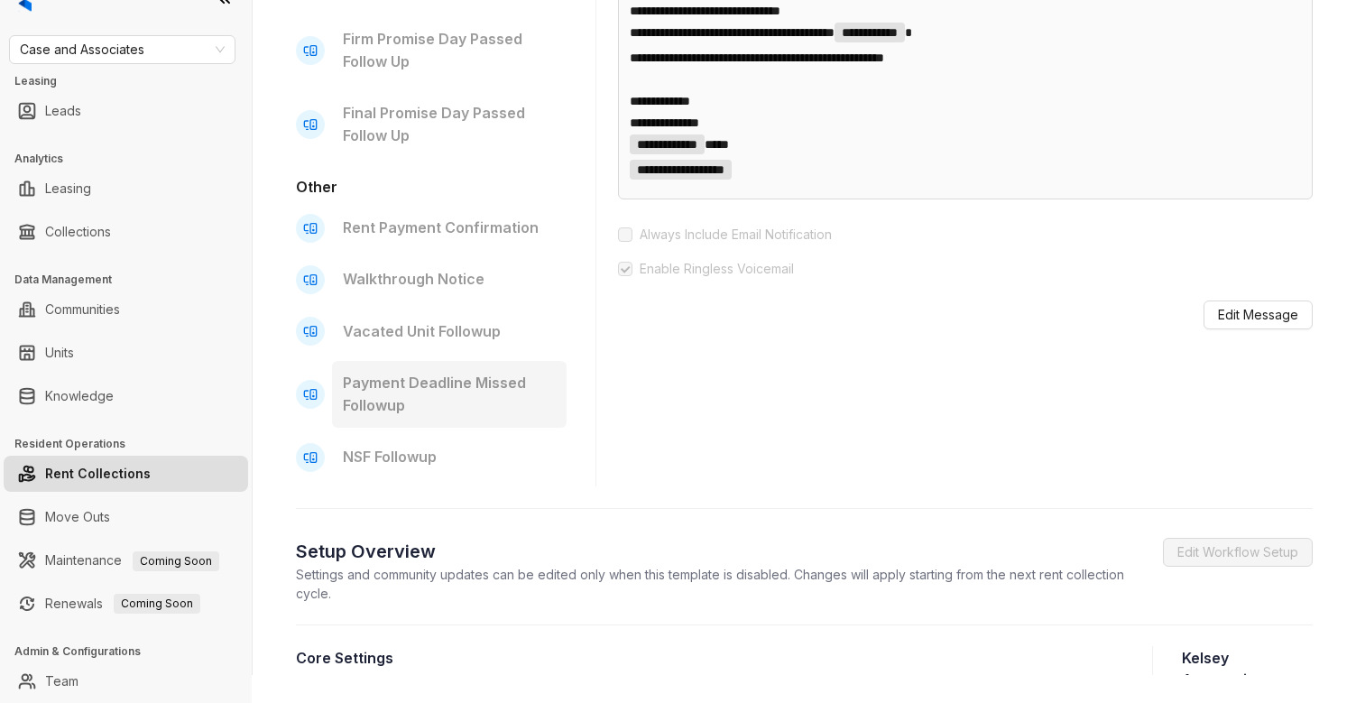
click at [421, 389] on p "Payment Deadline Missed Followup" at bounding box center [449, 394] width 213 height 45
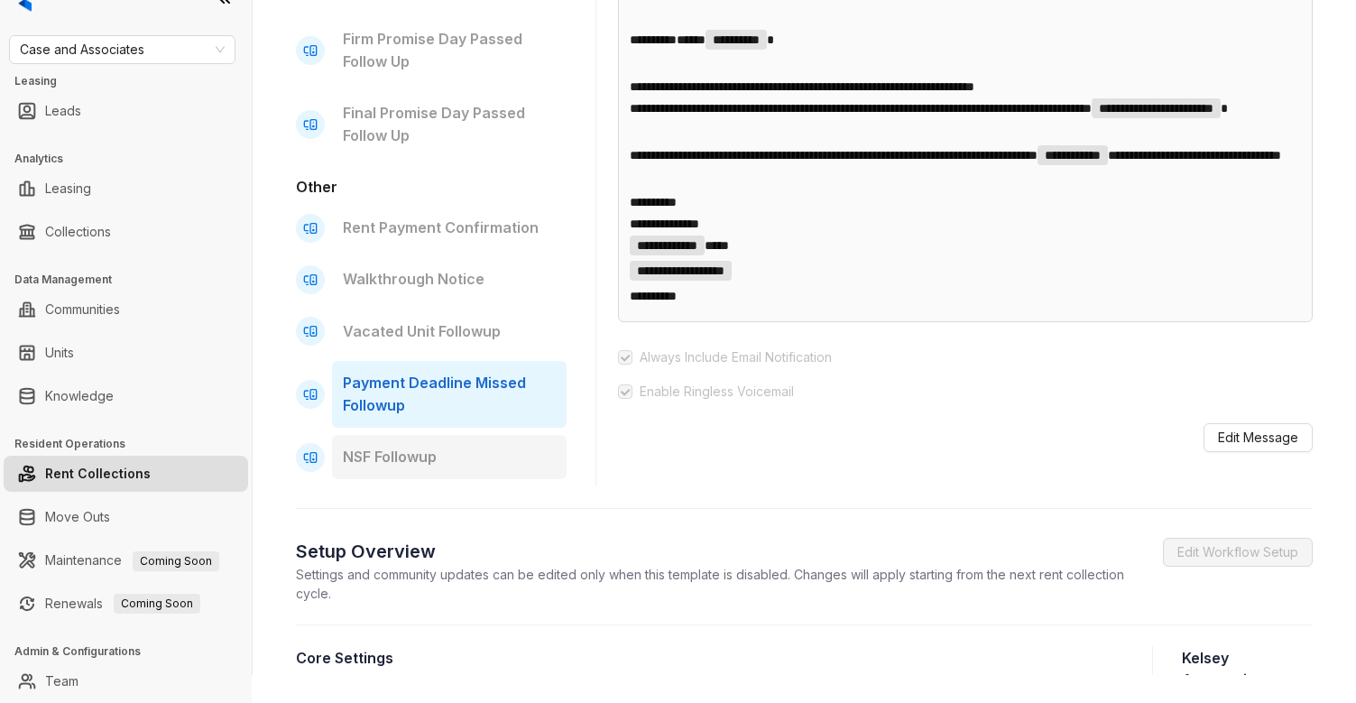
click at [404, 454] on p "NSF Followup" at bounding box center [449, 457] width 213 height 23
type input "**********"
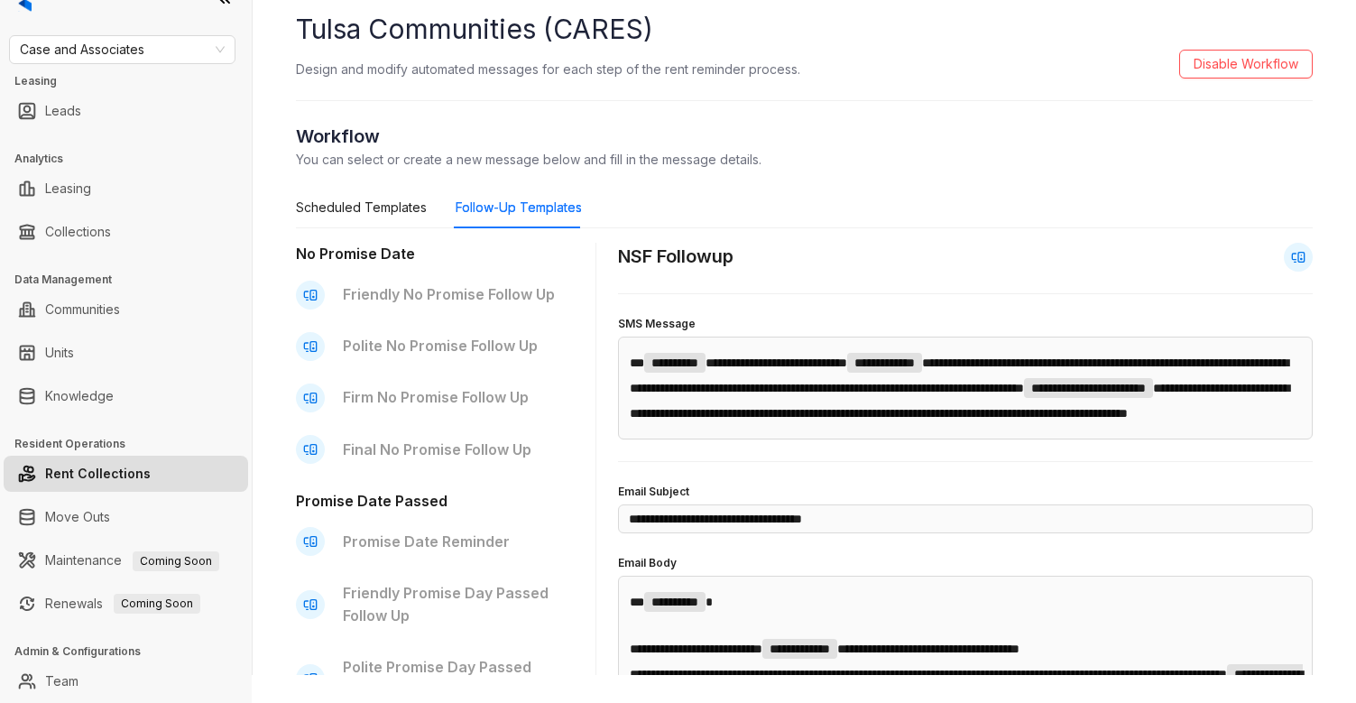
scroll to position [0, 0]
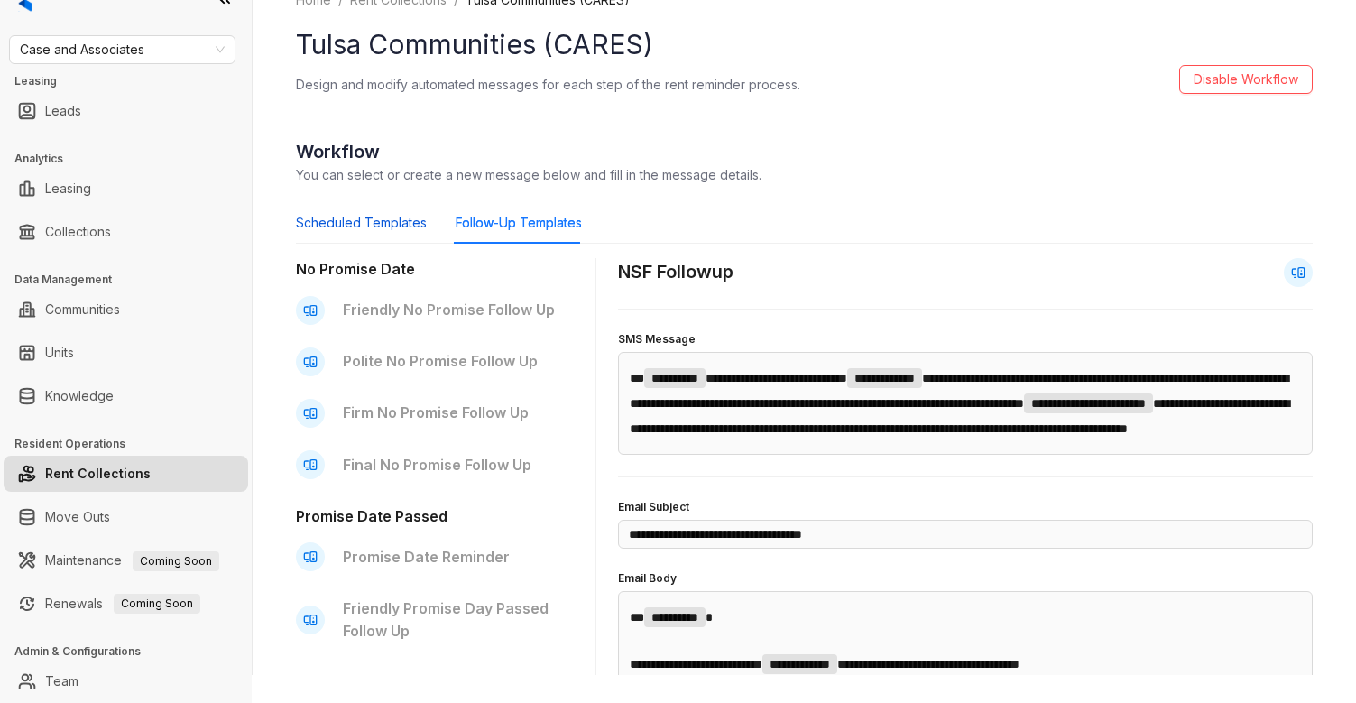
click at [359, 222] on div "Scheduled Templates" at bounding box center [361, 223] width 131 height 20
type input "**********"
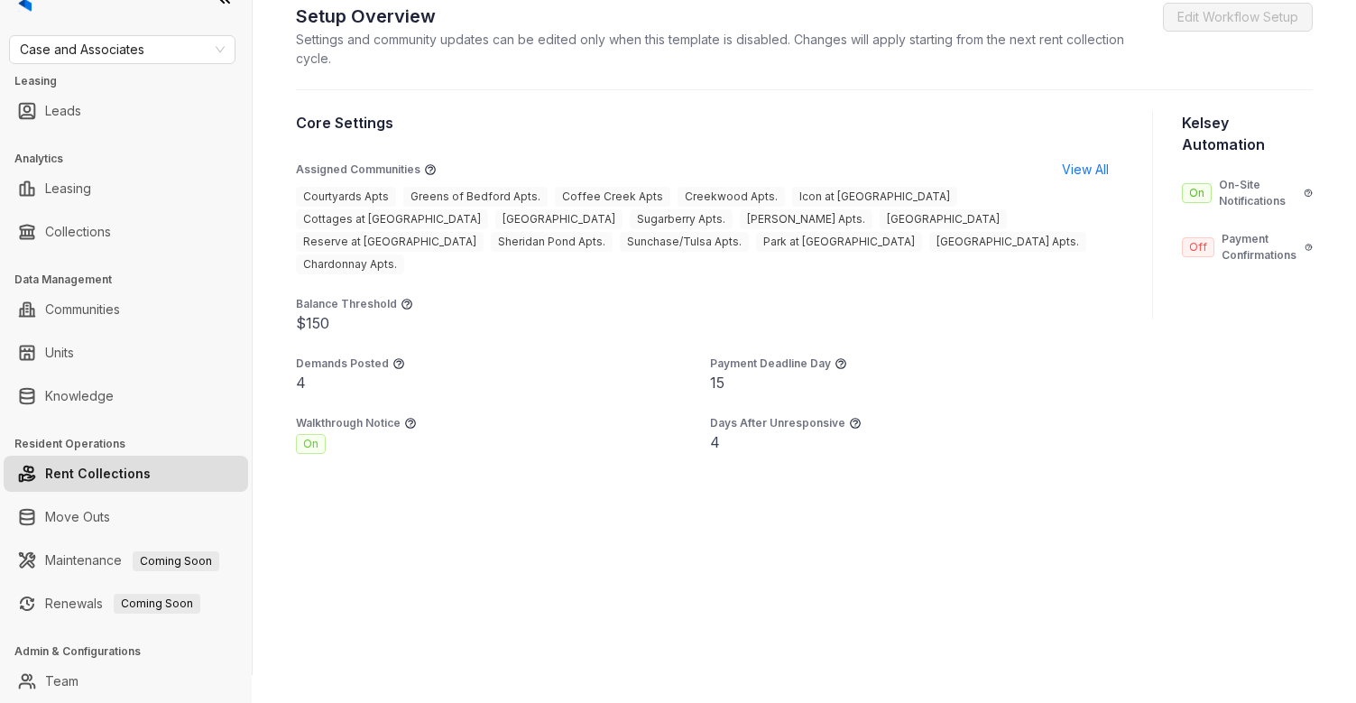
scroll to position [1350, 0]
click at [53, 521] on link "Move Outs" at bounding box center [77, 517] width 65 height 36
click at [97, 467] on link "Rent Collections" at bounding box center [98, 474] width 106 height 36
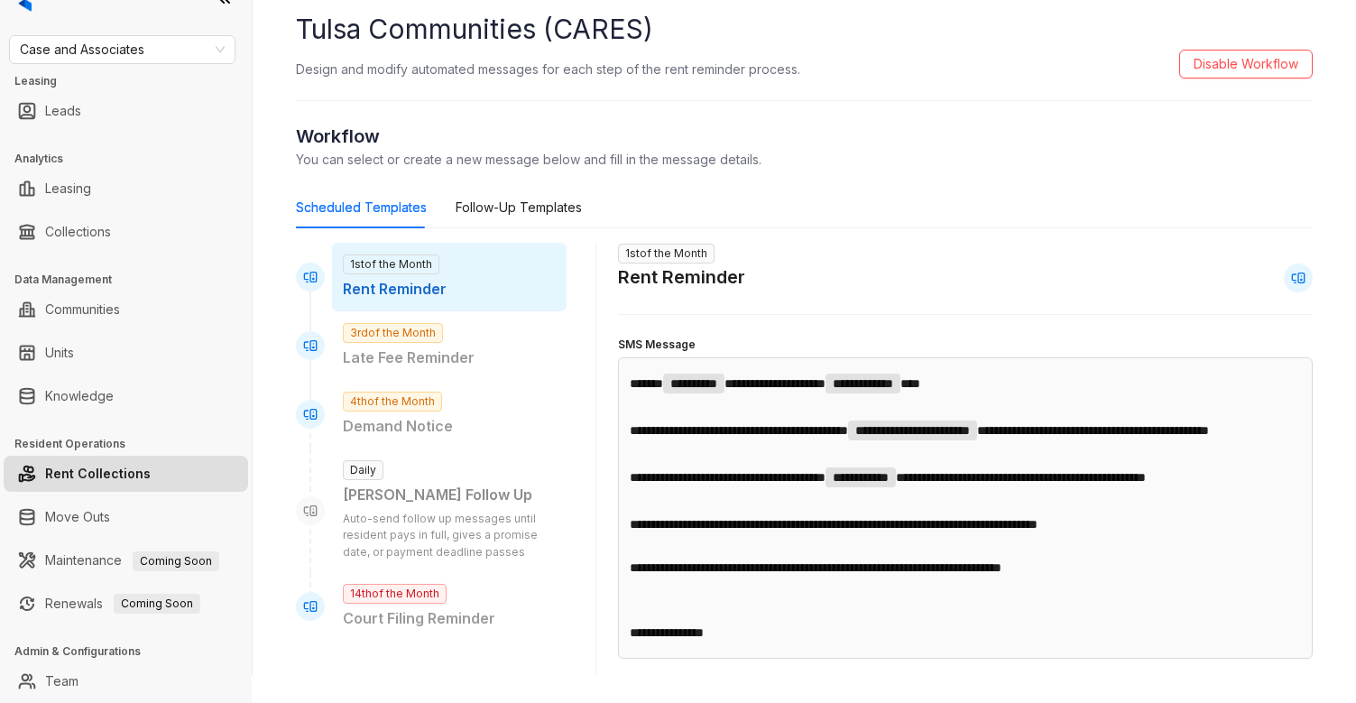
scroll to position [0, 0]
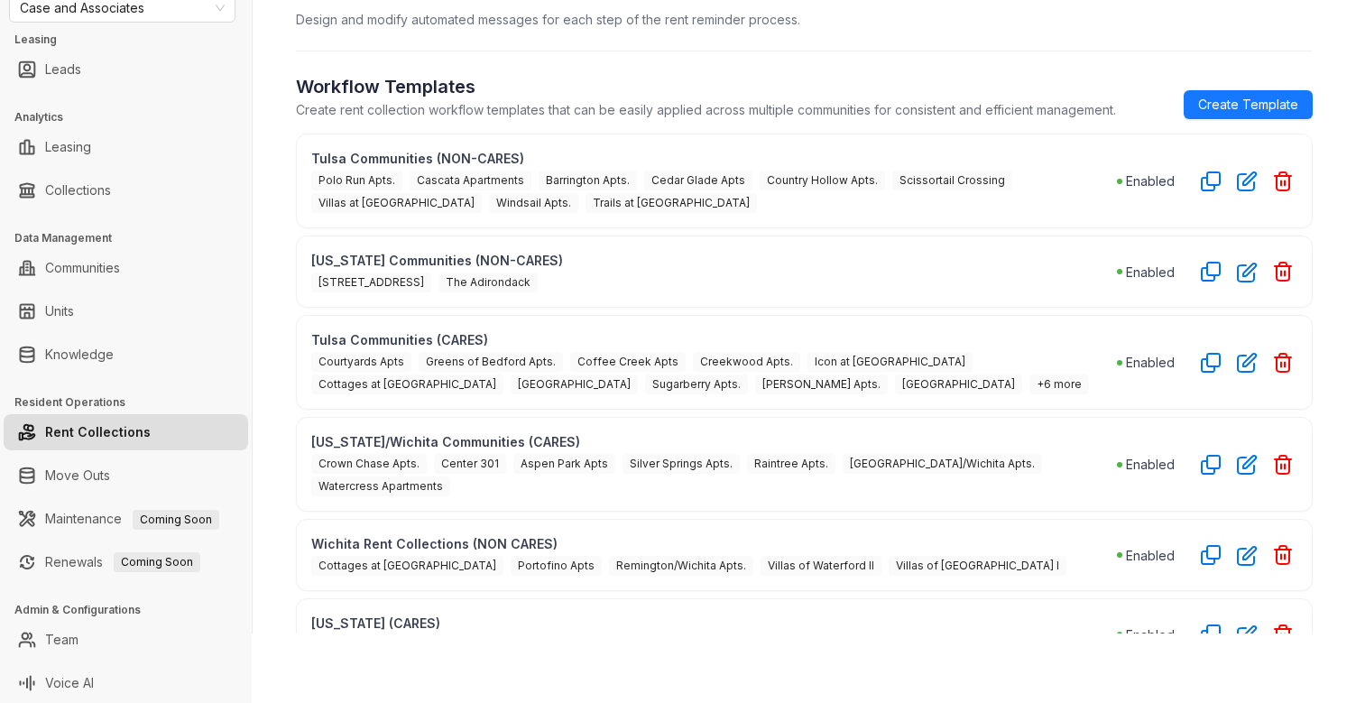
scroll to position [11, 0]
